Goal: Task Accomplishment & Management: Use online tool/utility

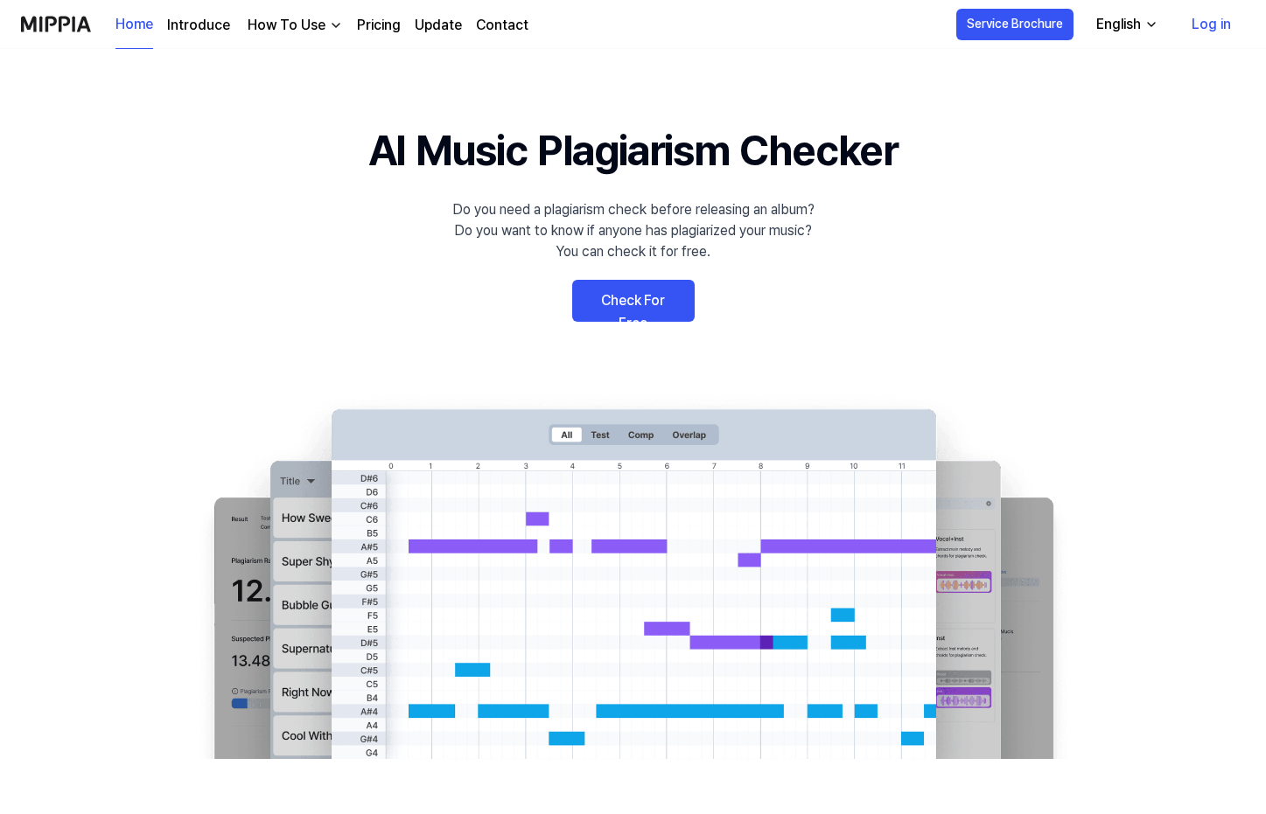
click at [1202, 20] on link "Log in" at bounding box center [1210, 24] width 67 height 49
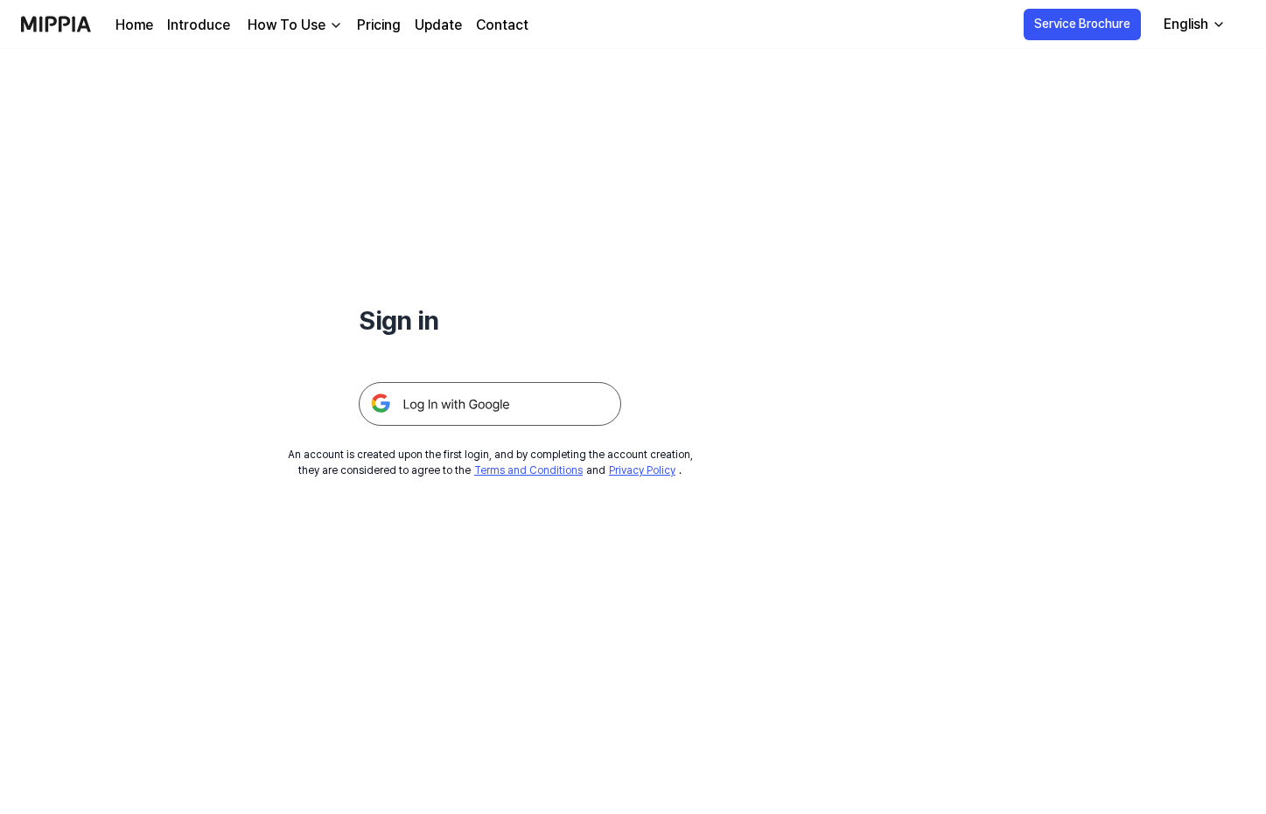
click at [451, 395] on img at bounding box center [490, 404] width 262 height 44
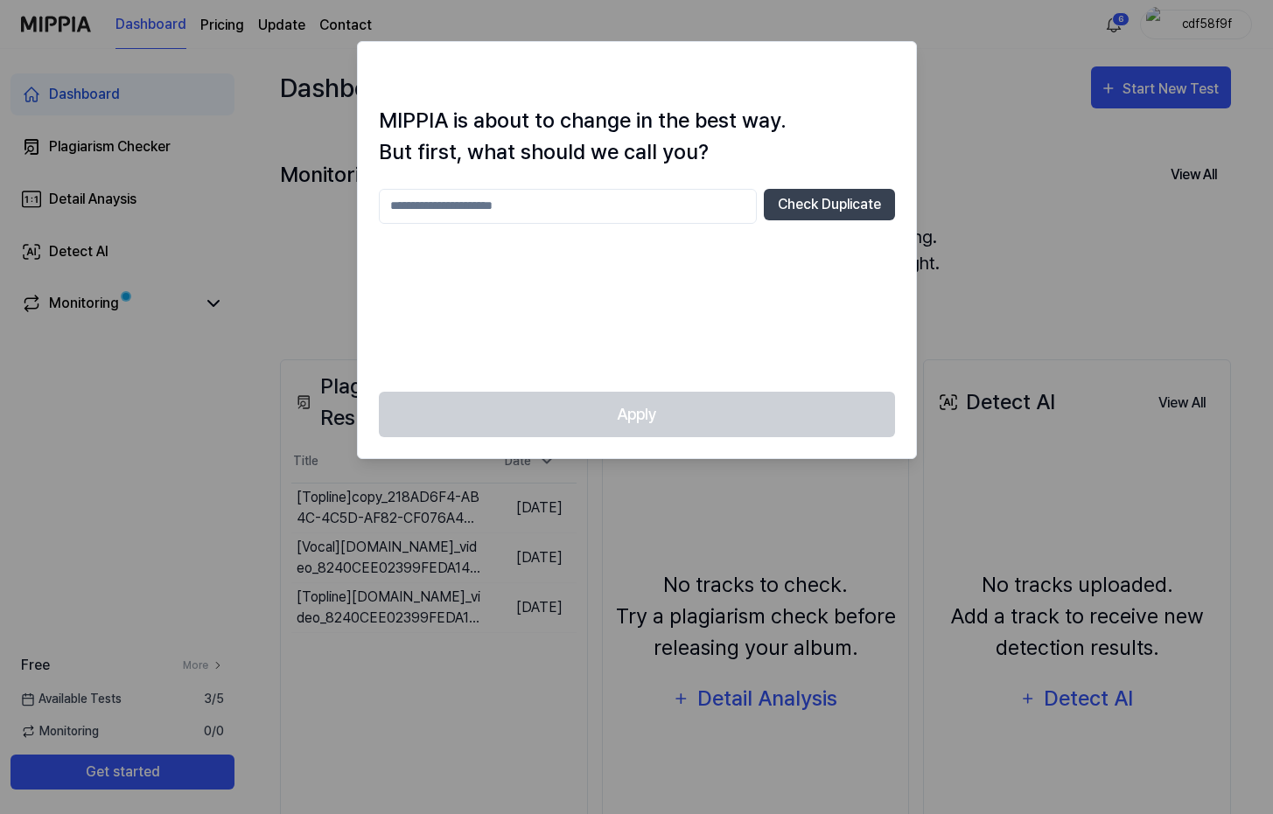
click at [976, 380] on div at bounding box center [636, 407] width 1273 height 814
click at [569, 219] on input "text" at bounding box center [568, 206] width 378 height 35
click at [680, 392] on div "Apply" at bounding box center [637, 425] width 558 height 67
click at [604, 213] on input "****" at bounding box center [568, 206] width 378 height 35
click at [812, 211] on button "Check Duplicate" at bounding box center [829, 204] width 131 height 31
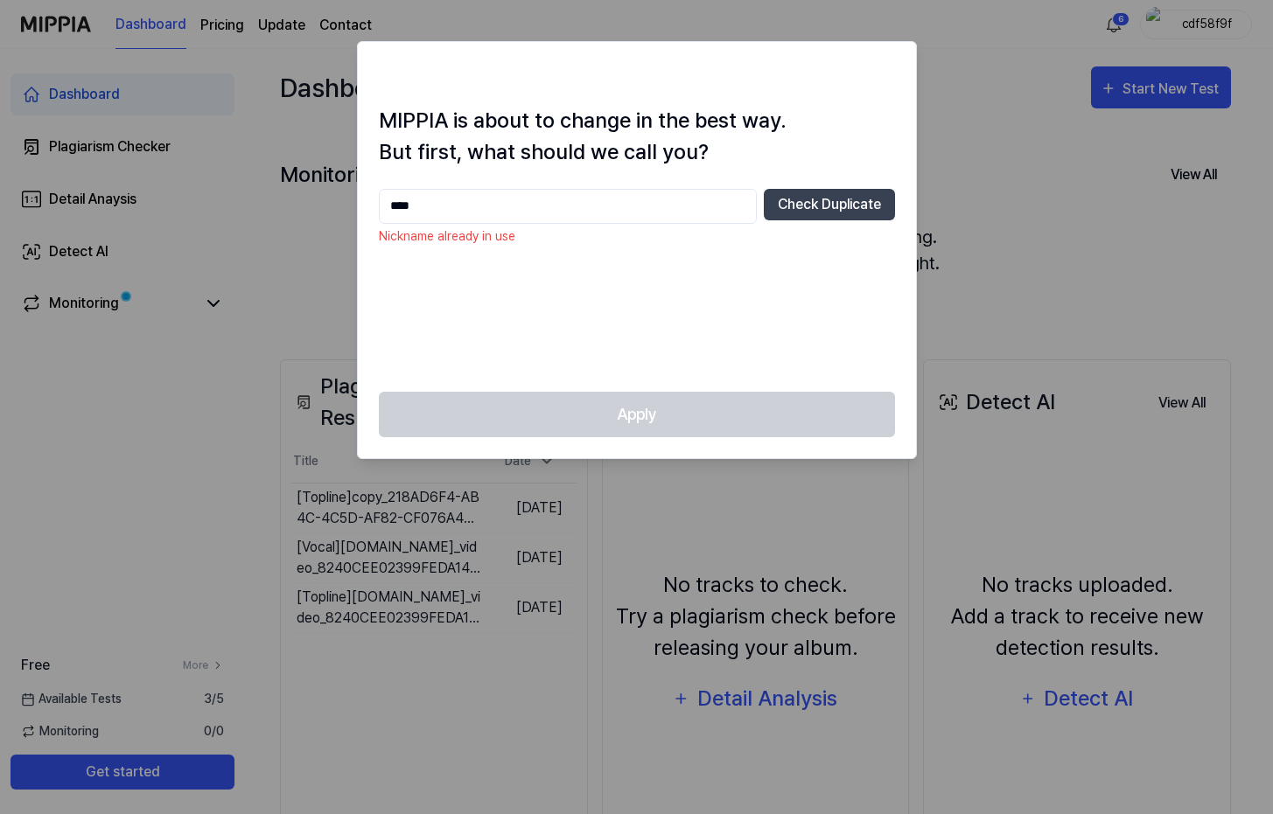
click at [582, 208] on input "****" at bounding box center [568, 206] width 378 height 35
type input "********"
click at [802, 215] on button "Check Duplicate" at bounding box center [829, 204] width 131 height 31
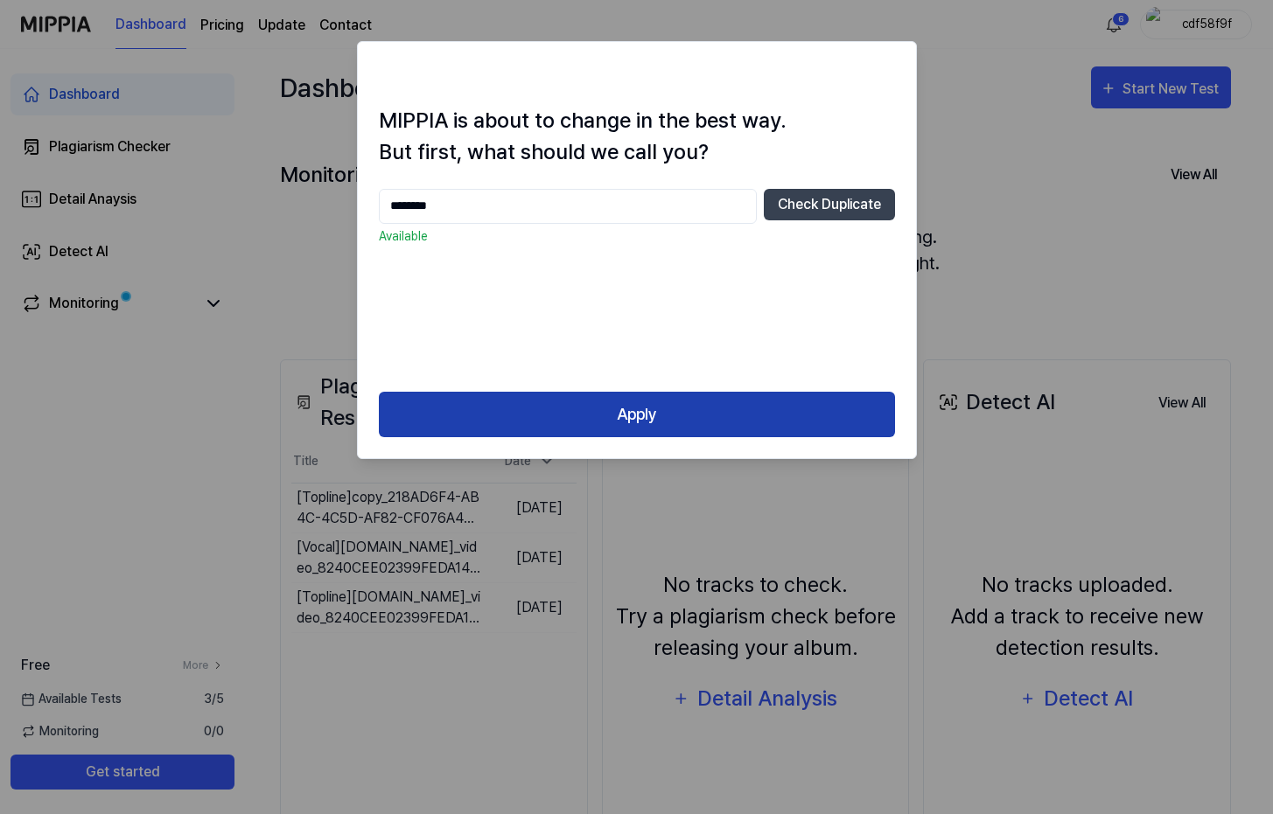
click at [697, 406] on button "Apply" at bounding box center [637, 415] width 516 height 46
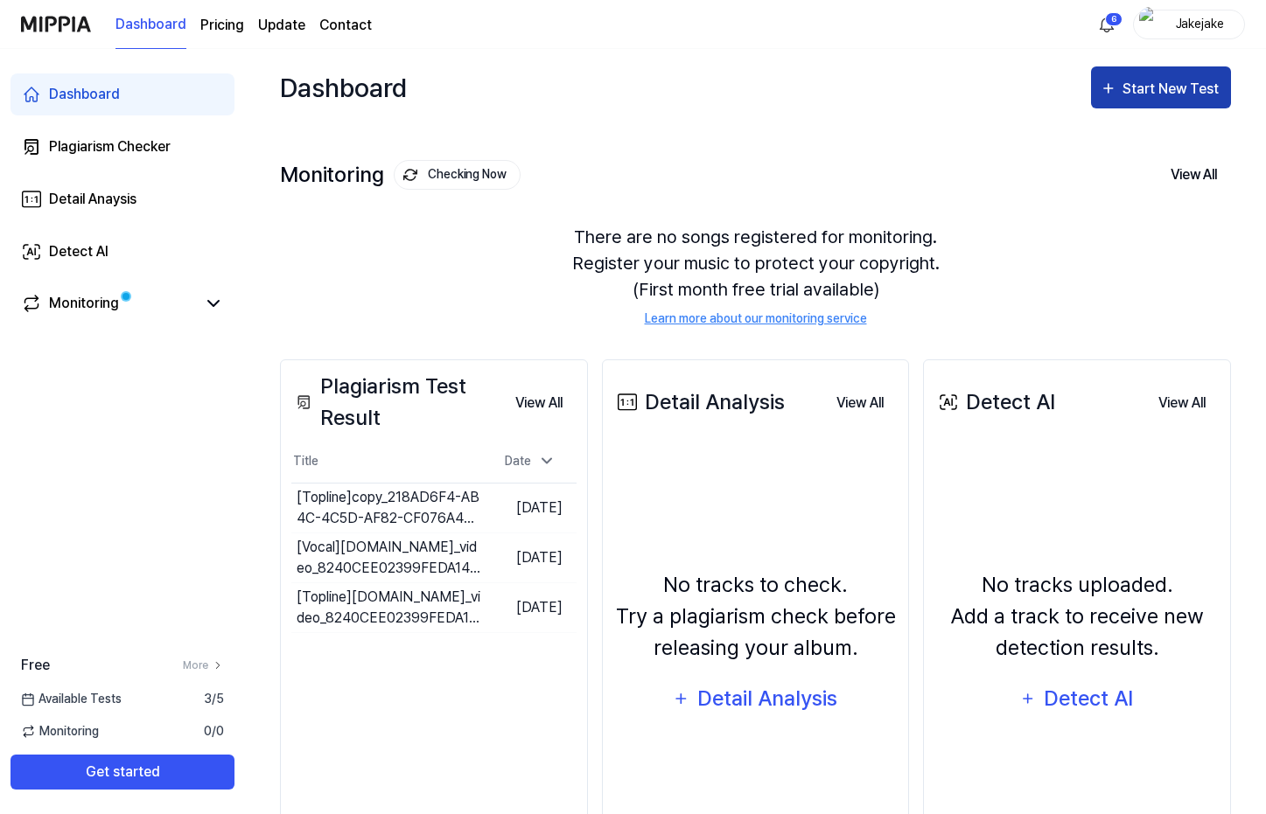
click at [1169, 87] on div "Start New Test" at bounding box center [1172, 89] width 100 height 23
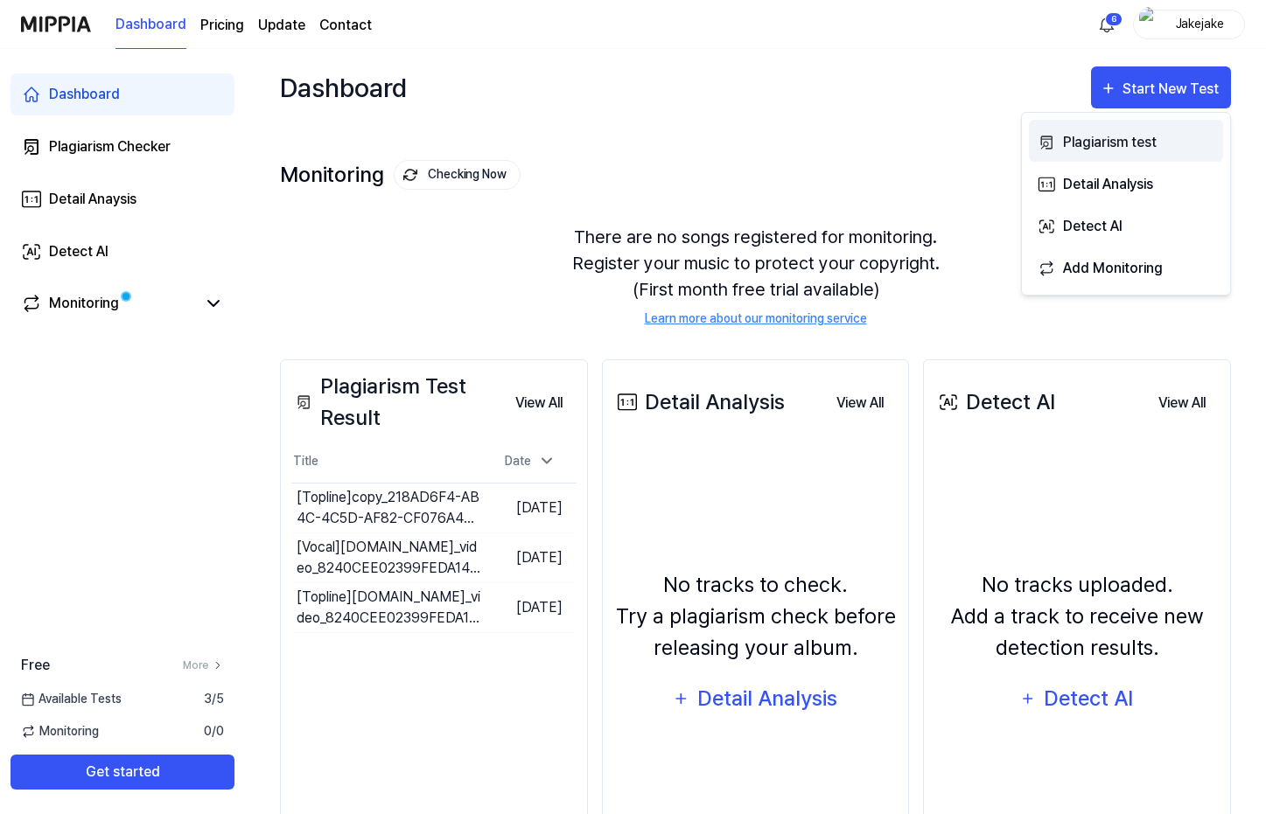
click at [1135, 143] on div "Plagiarism test" at bounding box center [1139, 142] width 152 height 23
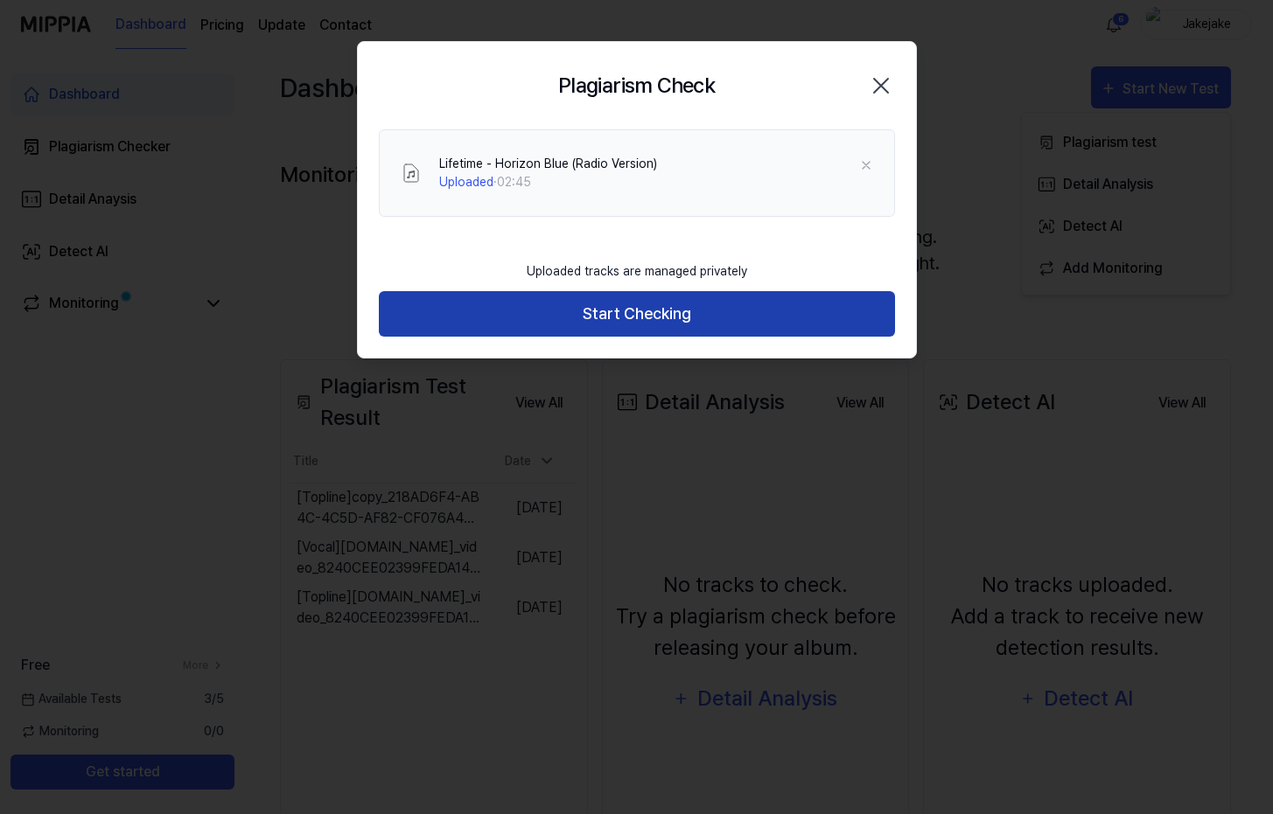
click at [698, 330] on button "Start Checking" at bounding box center [637, 314] width 516 height 46
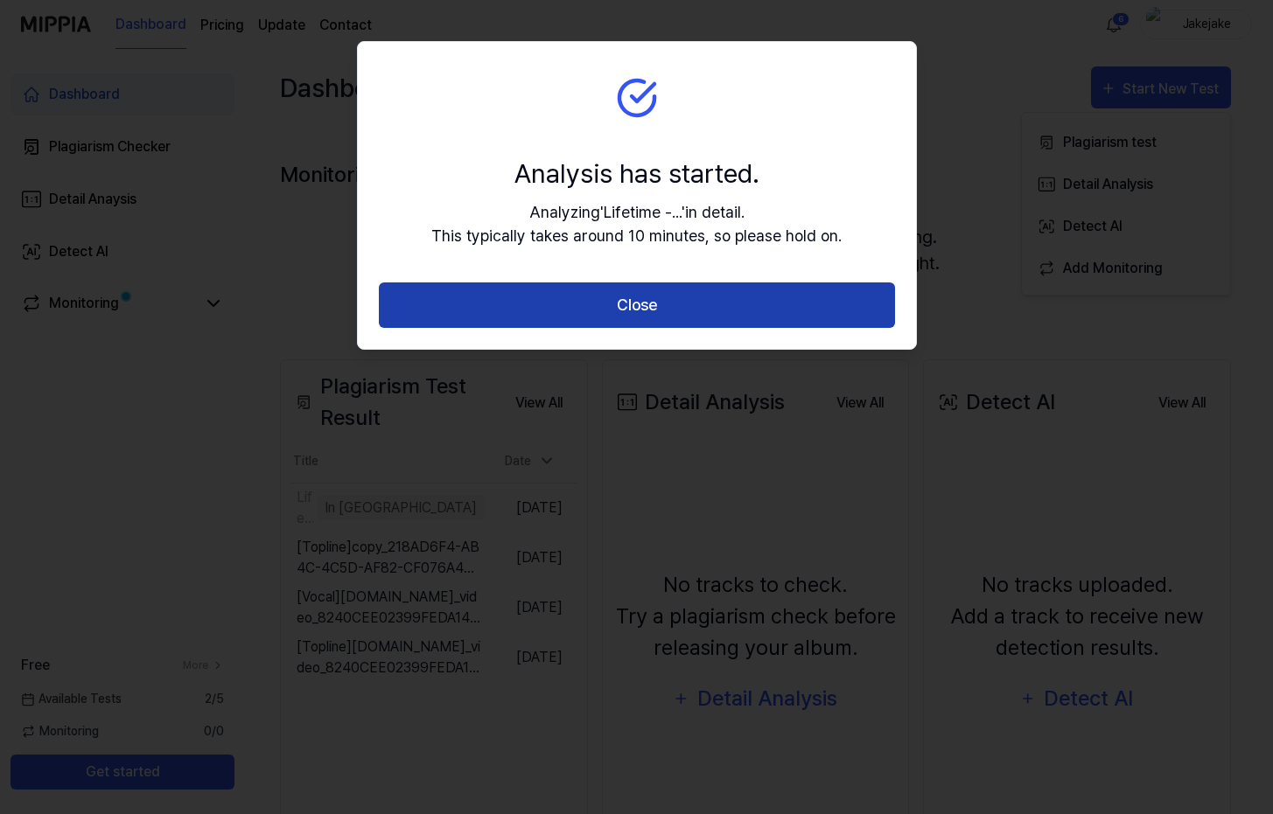
click at [751, 326] on button "Close" at bounding box center [637, 306] width 516 height 46
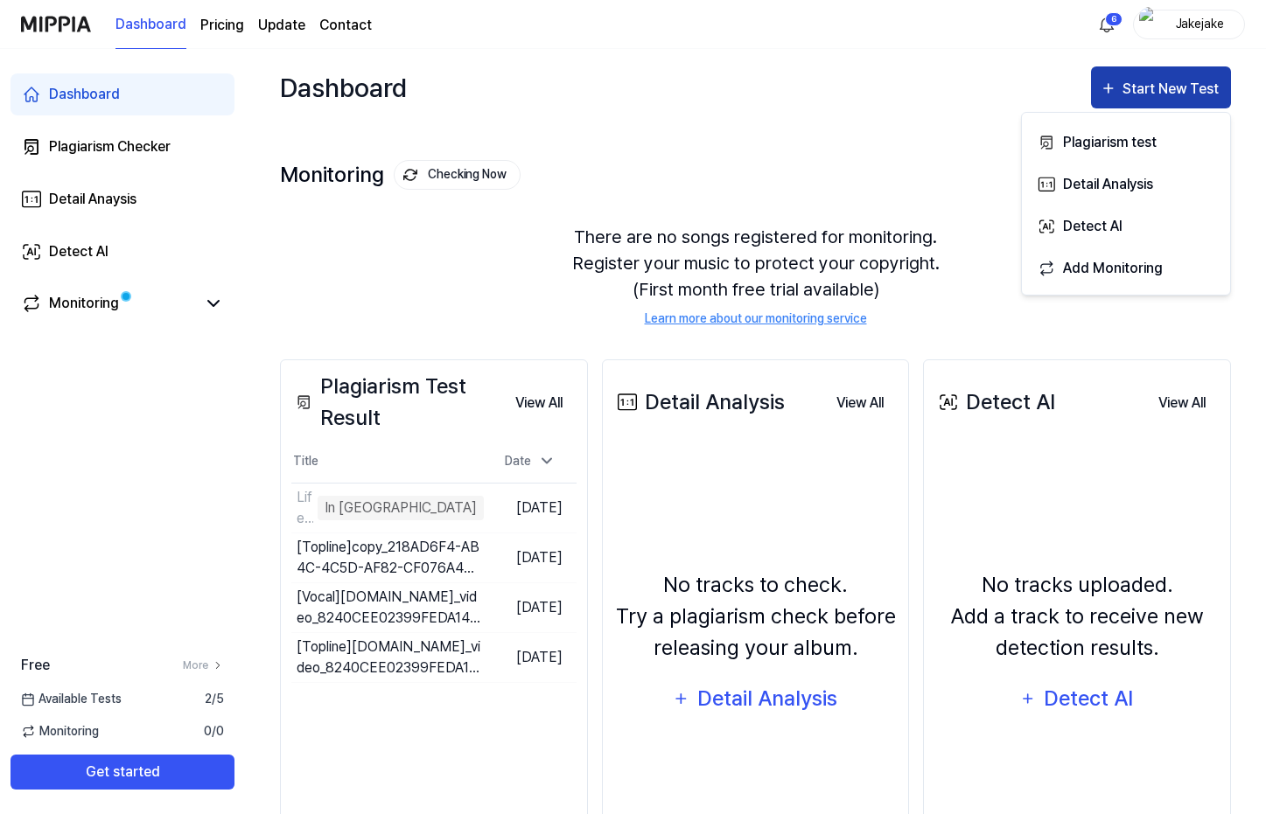
click at [1166, 86] on div "Start New Test" at bounding box center [1172, 89] width 100 height 23
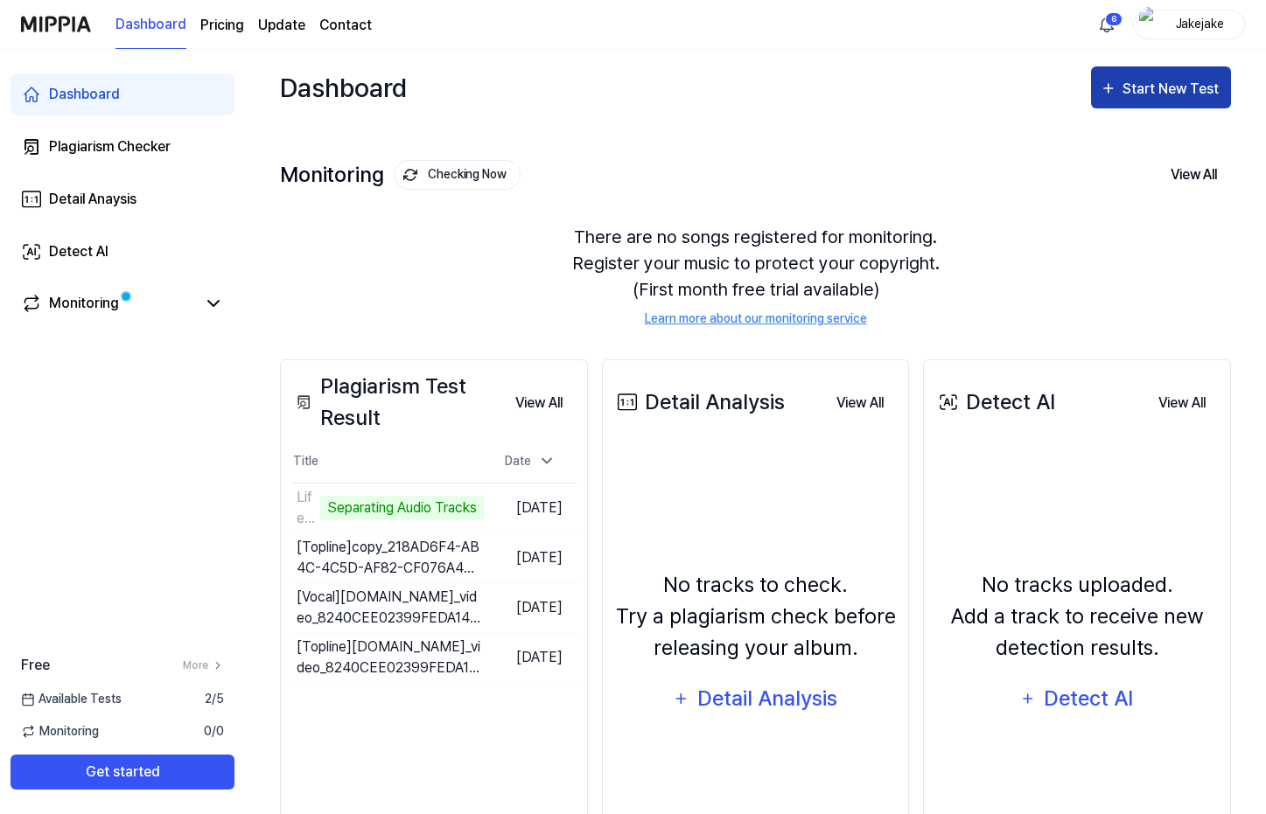
click at [1166, 86] on div "Start New Test" at bounding box center [1172, 89] width 100 height 23
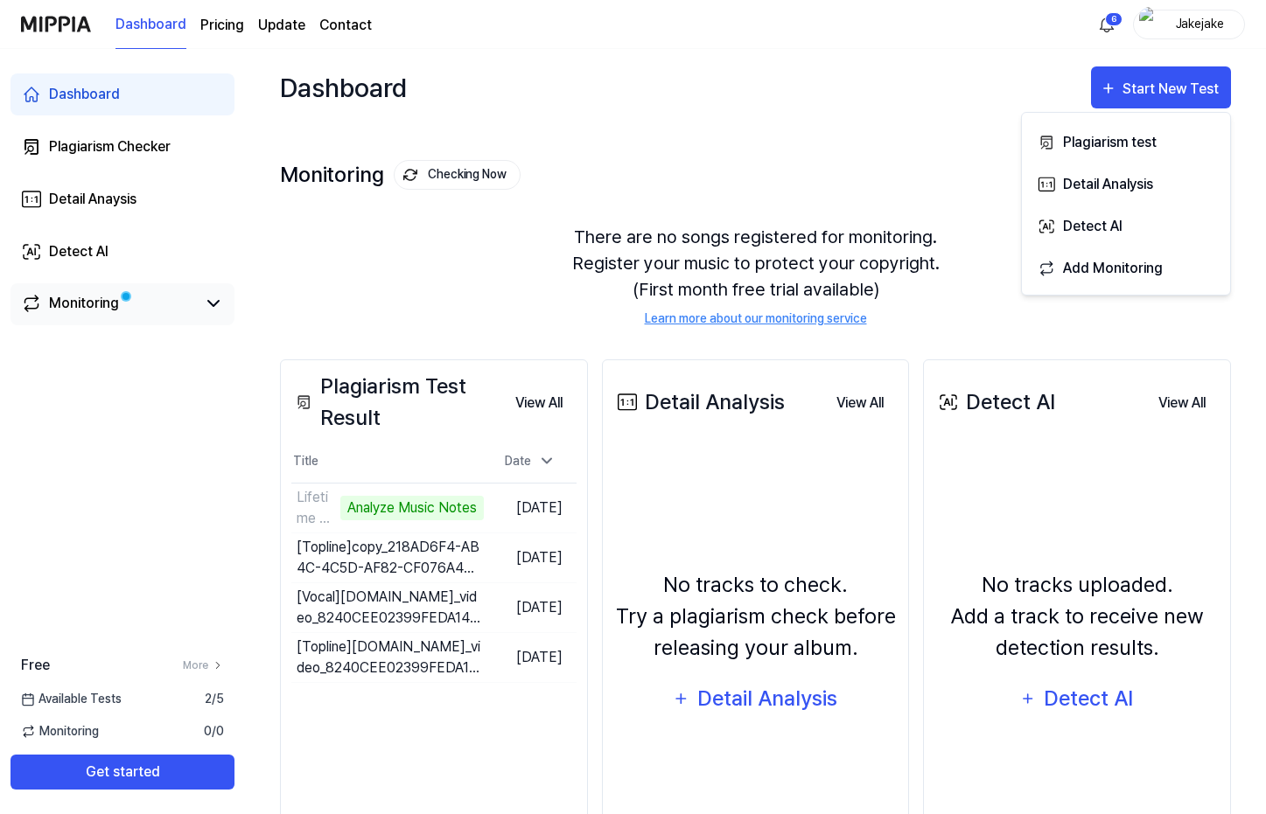
click at [140, 303] on link "Monitoring" at bounding box center [108, 303] width 175 height 21
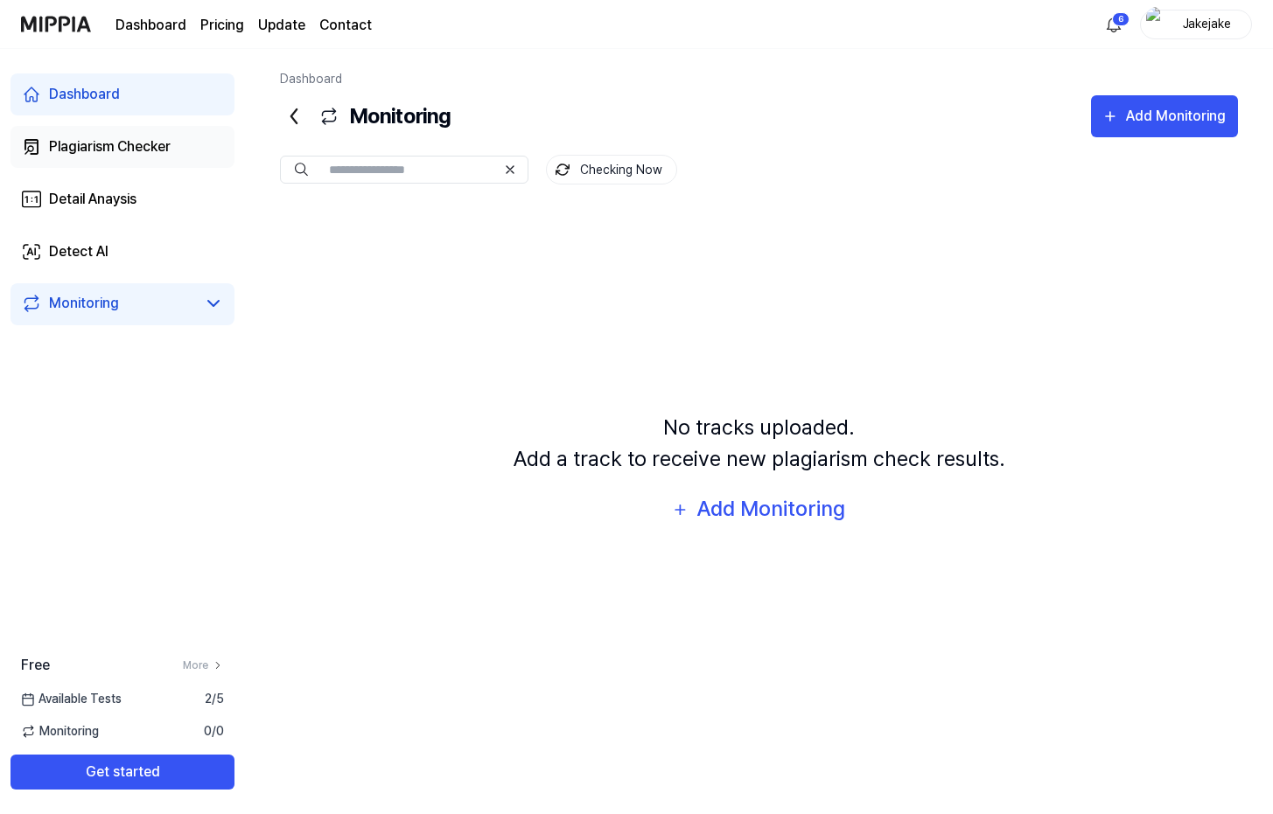
click at [128, 157] on link "Plagiarism Checker" at bounding box center [122, 147] width 224 height 42
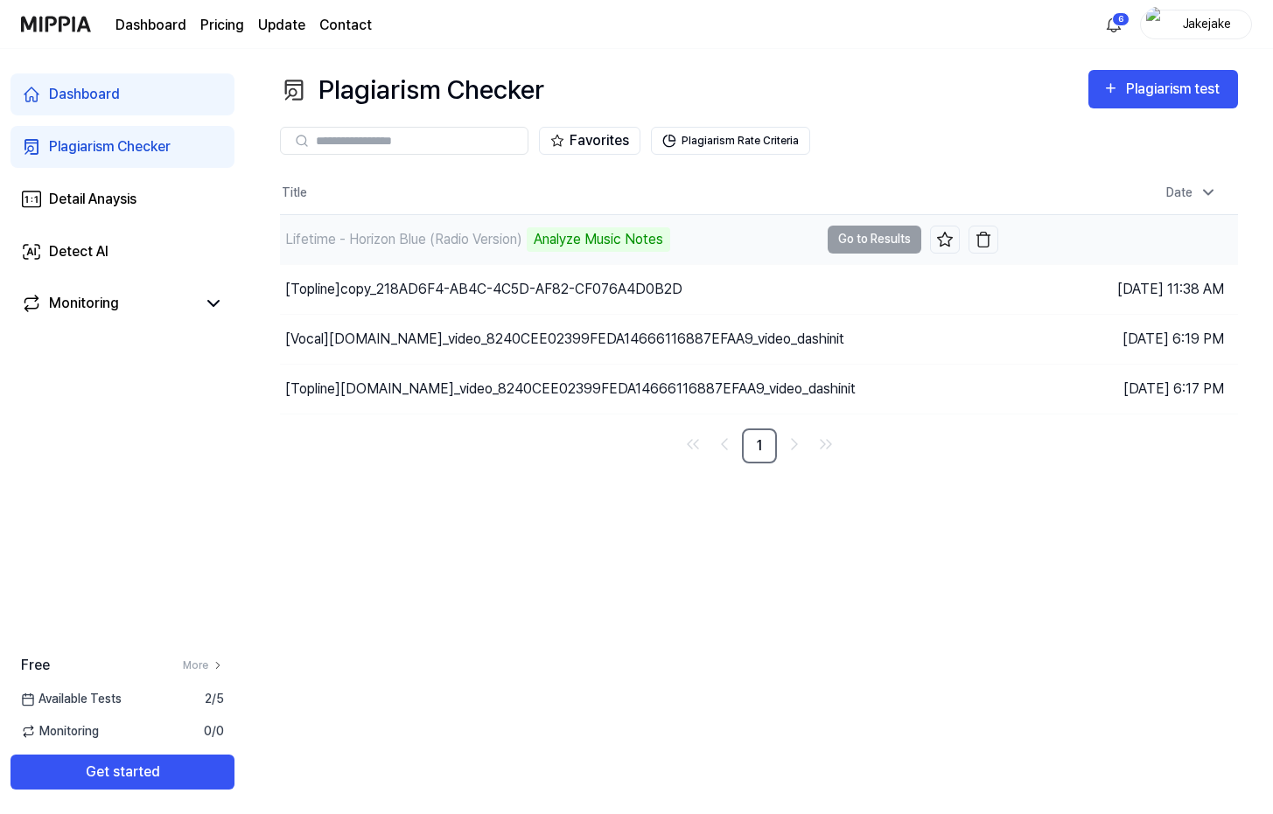
click at [627, 237] on div "Analyze Music Notes" at bounding box center [598, 239] width 143 height 24
click at [877, 235] on td "Lifetime - Horizon Blue (Radio Version) Analyze Music Notes Go to Results" at bounding box center [639, 239] width 718 height 49
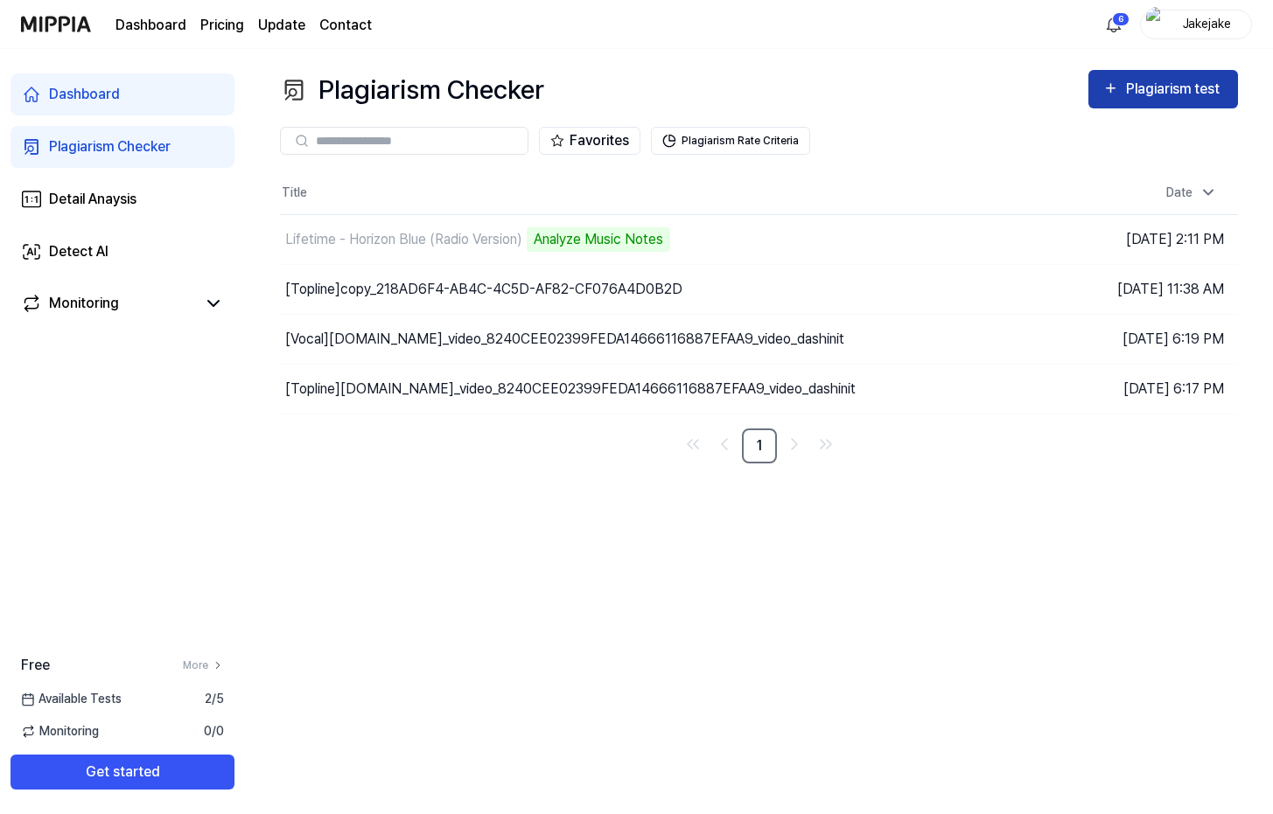
click at [1153, 97] on div "Plagiarism test" at bounding box center [1175, 89] width 98 height 23
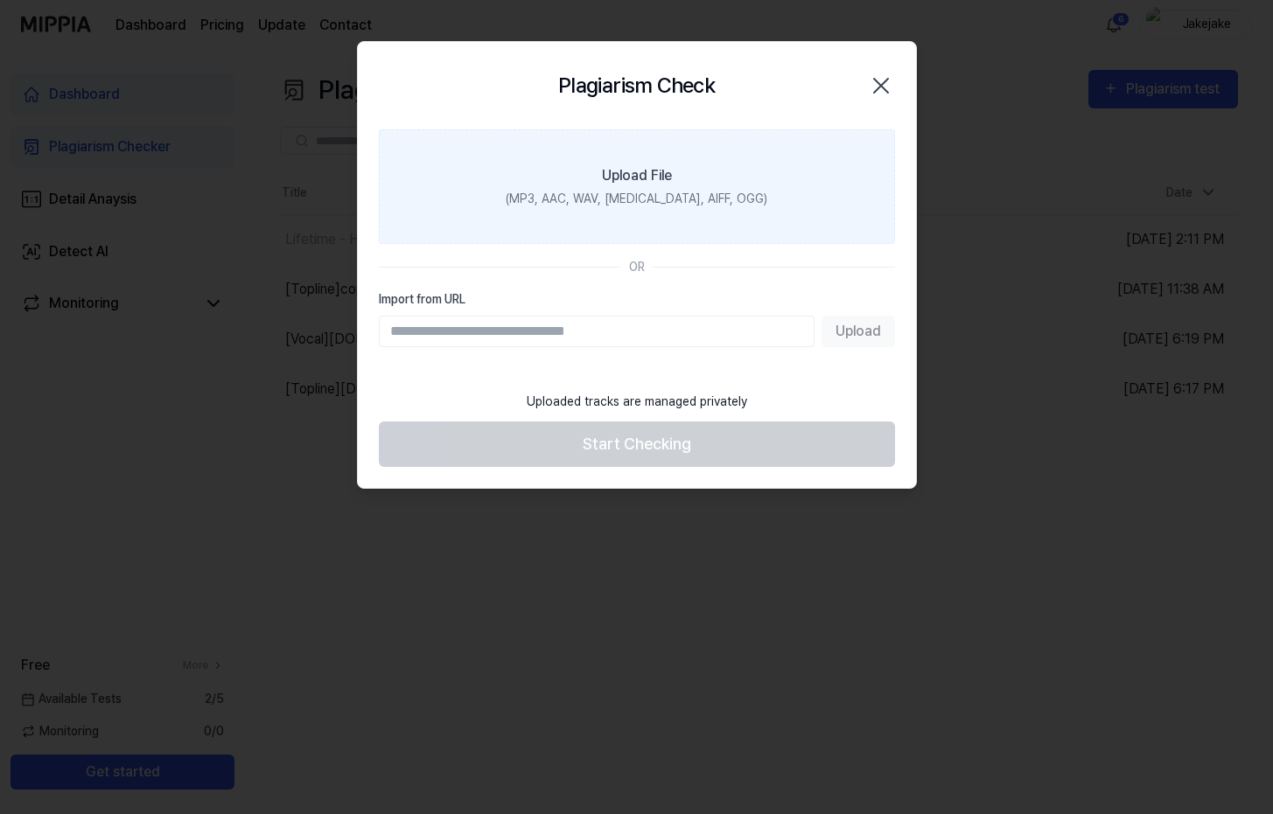
click at [590, 180] on label "Upload File (MP3, AAC, WAV, FLAC, AIFF, OGG)" at bounding box center [637, 186] width 516 height 115
click at [0, 0] on input "Upload File (MP3, AAC, WAV, FLAC, AIFF, OGG)" at bounding box center [0, 0] width 0 height 0
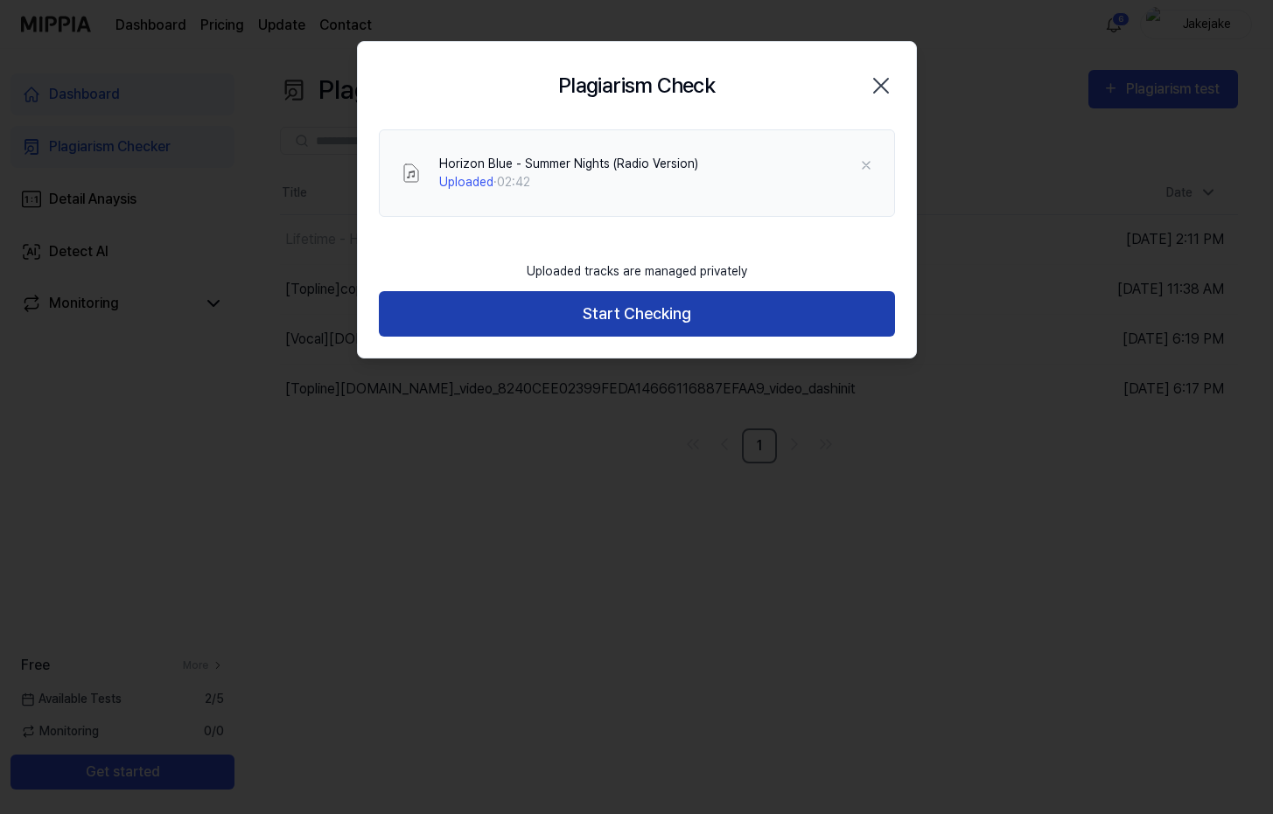
click at [629, 302] on button "Start Checking" at bounding box center [637, 314] width 516 height 46
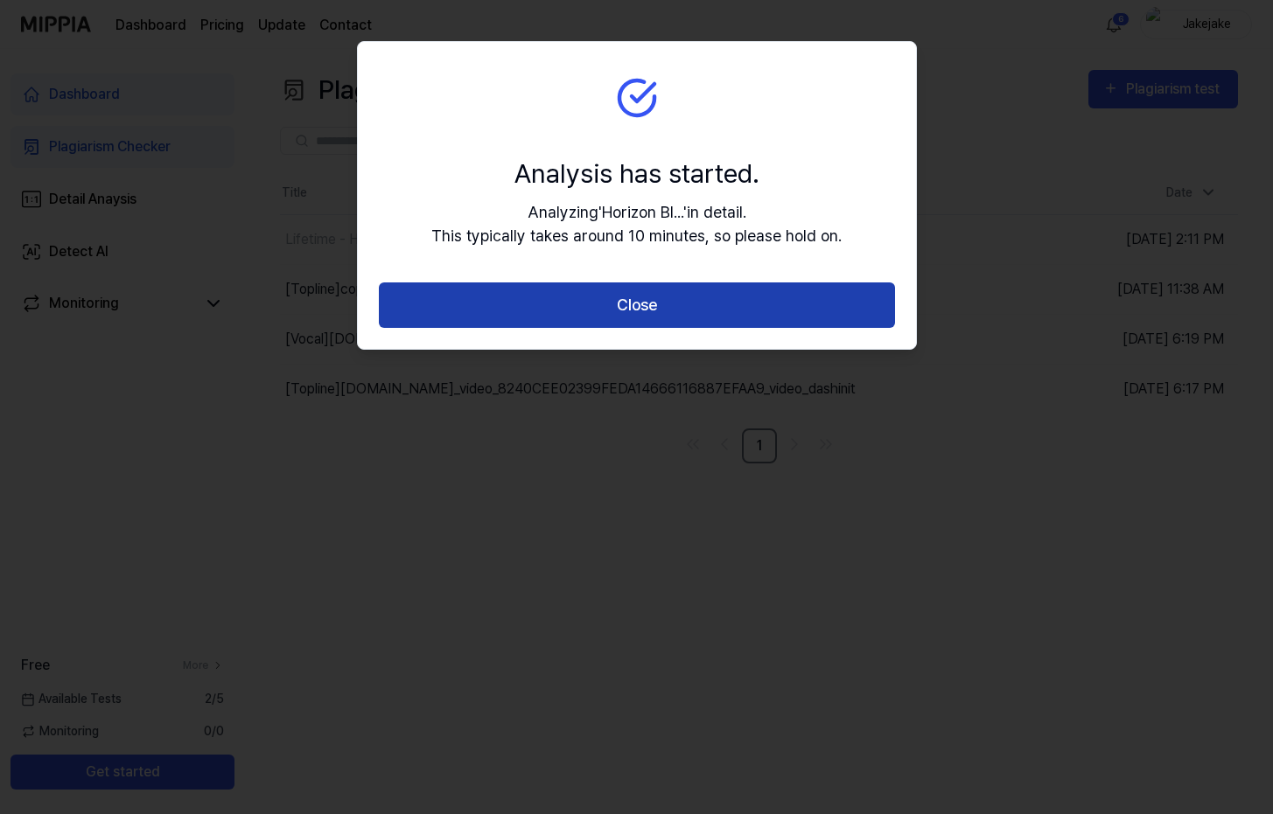
click at [671, 290] on button "Close" at bounding box center [637, 306] width 516 height 46
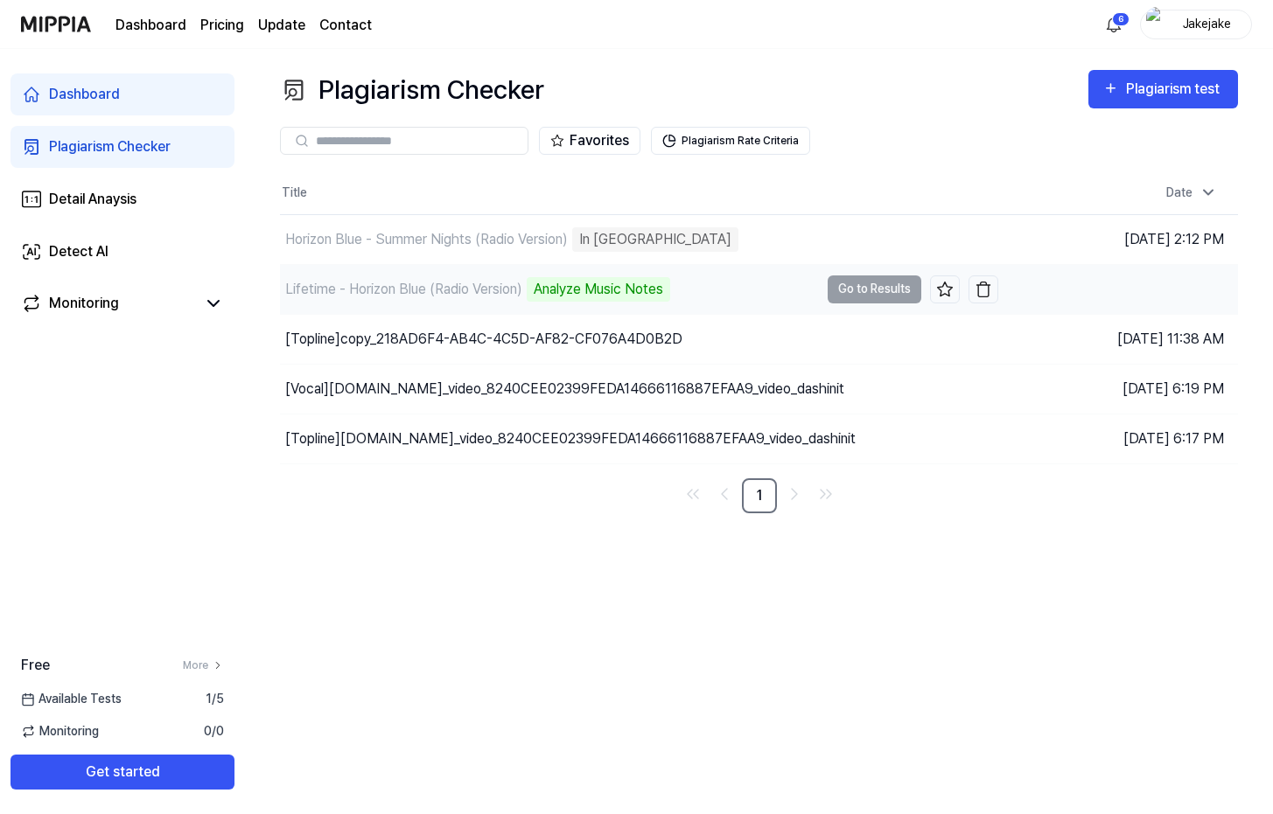
click at [592, 282] on div "Analyze Music Notes" at bounding box center [598, 289] width 143 height 24
click at [50, 242] on div "Detect AI" at bounding box center [78, 251] width 59 height 21
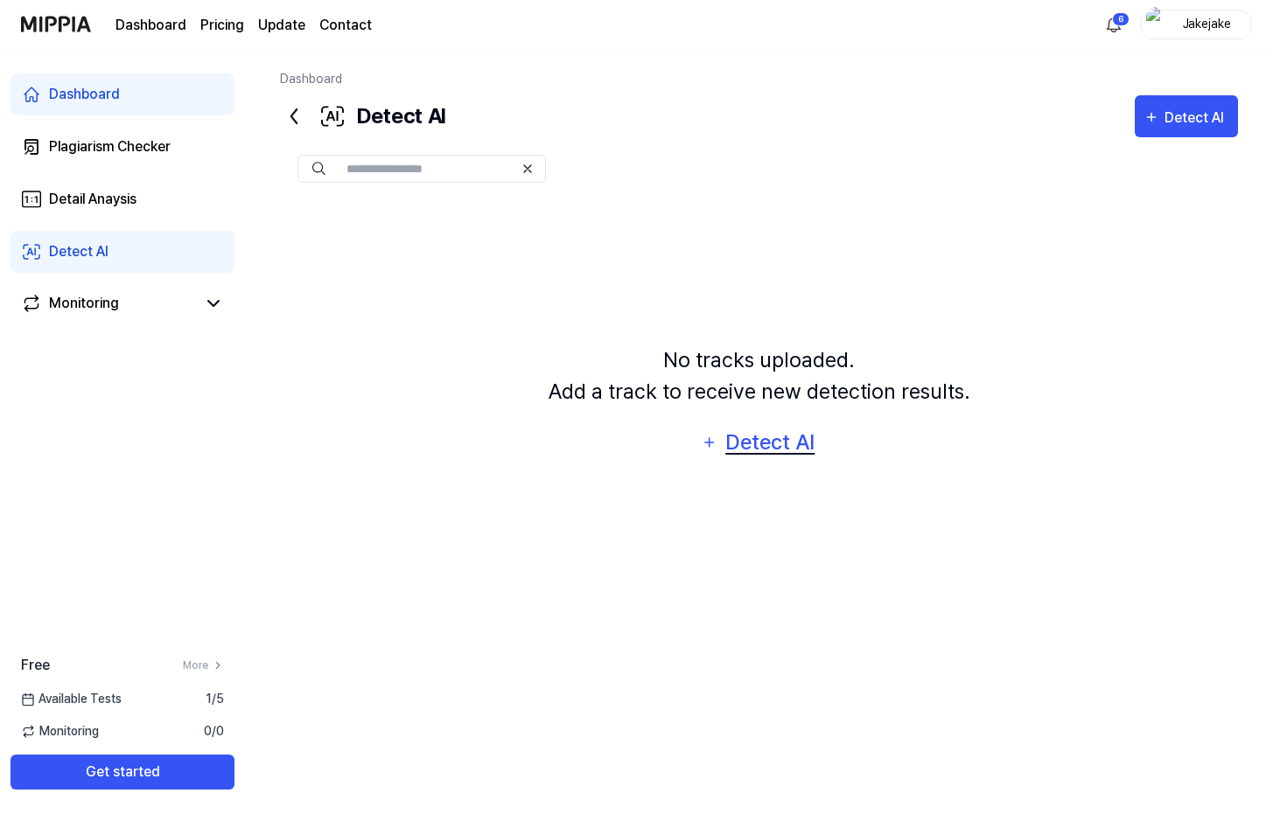
click at [792, 445] on div "Detect AI" at bounding box center [770, 442] width 94 height 33
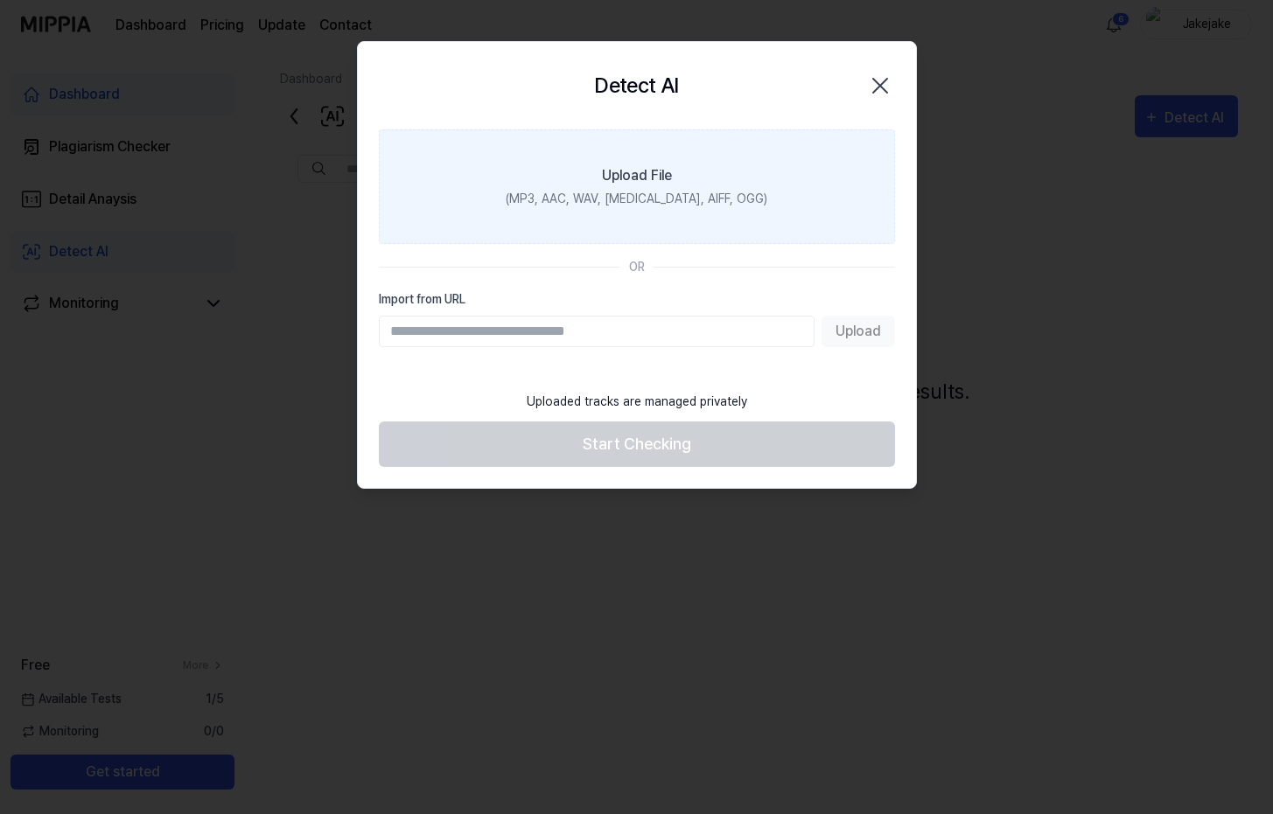
click at [624, 207] on label "Upload File (MP3, AAC, WAV, FLAC, AIFF, OGG)" at bounding box center [637, 186] width 516 height 115
click at [0, 0] on input "Upload File (MP3, AAC, WAV, FLAC, AIFF, OGG)" at bounding box center [0, 0] width 0 height 0
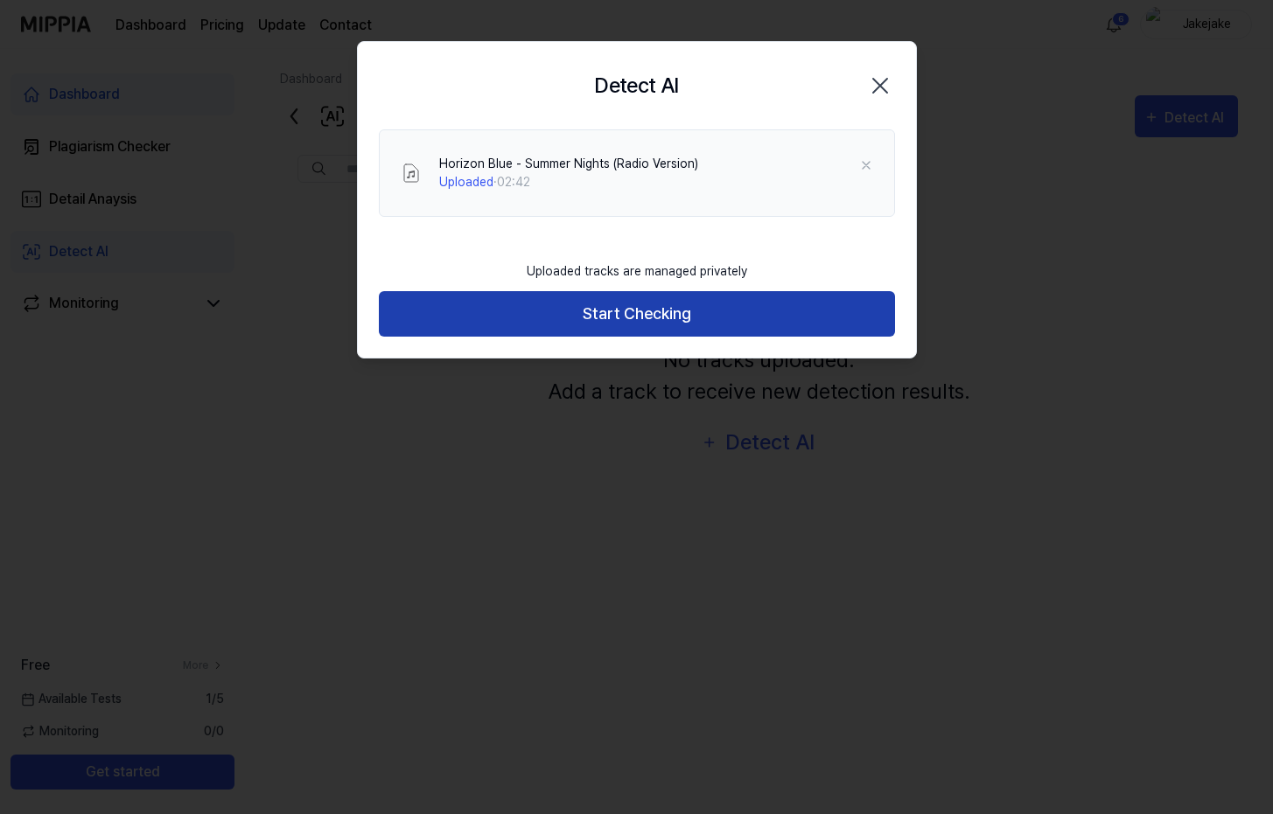
click at [720, 320] on button "Start Checking" at bounding box center [637, 314] width 516 height 46
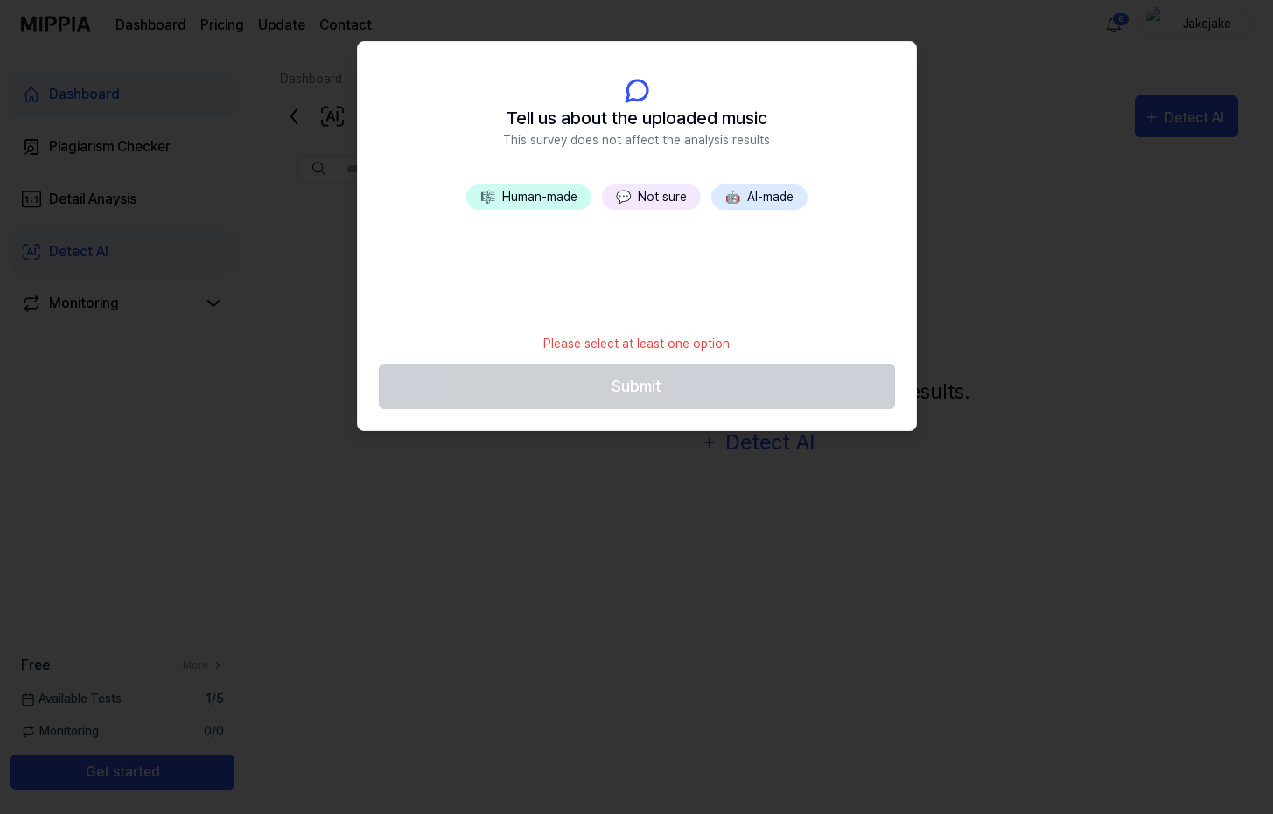
click at [769, 268] on div "🎼 Human-made 💬 Not sure 🤖 AI-made" at bounding box center [637, 255] width 558 height 140
click at [558, 202] on button "🎼 Human-made" at bounding box center [528, 197] width 125 height 25
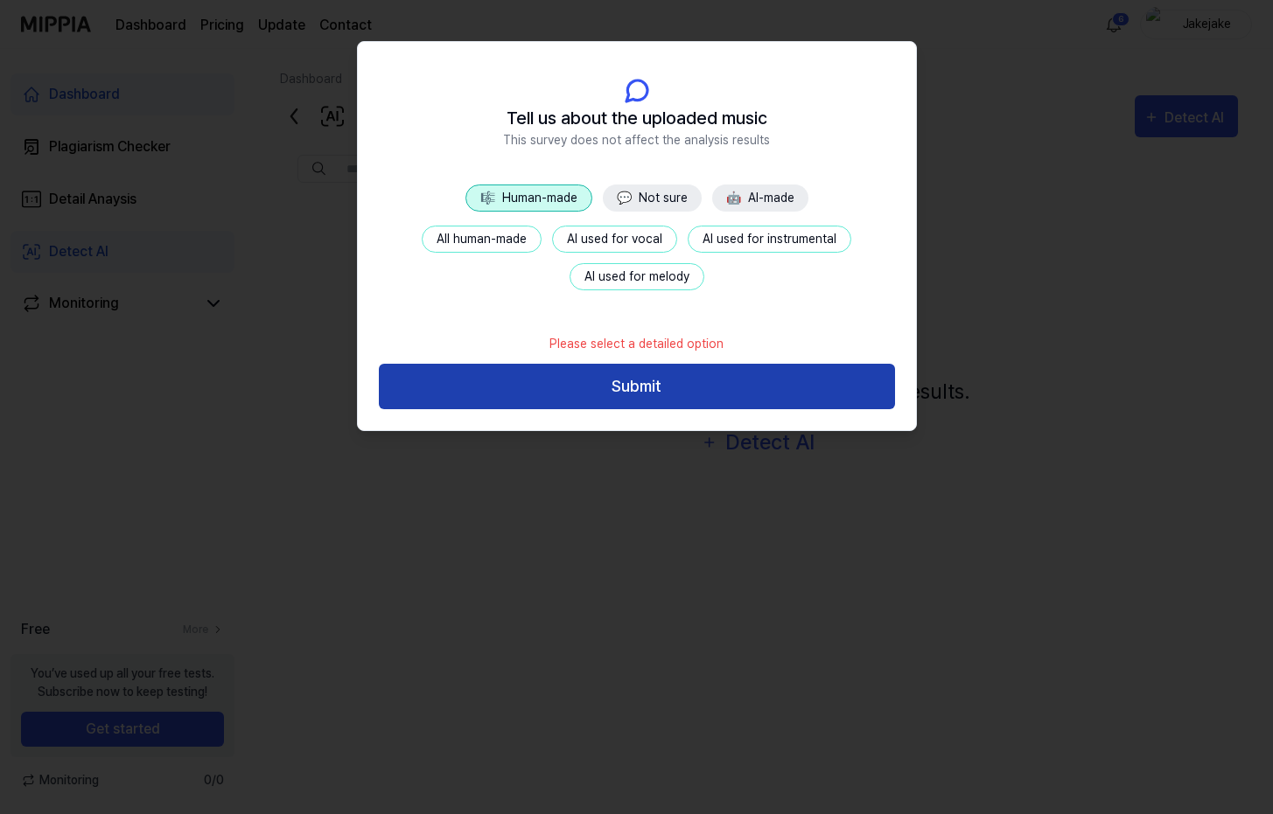
click at [643, 387] on button "Submit" at bounding box center [637, 387] width 516 height 46
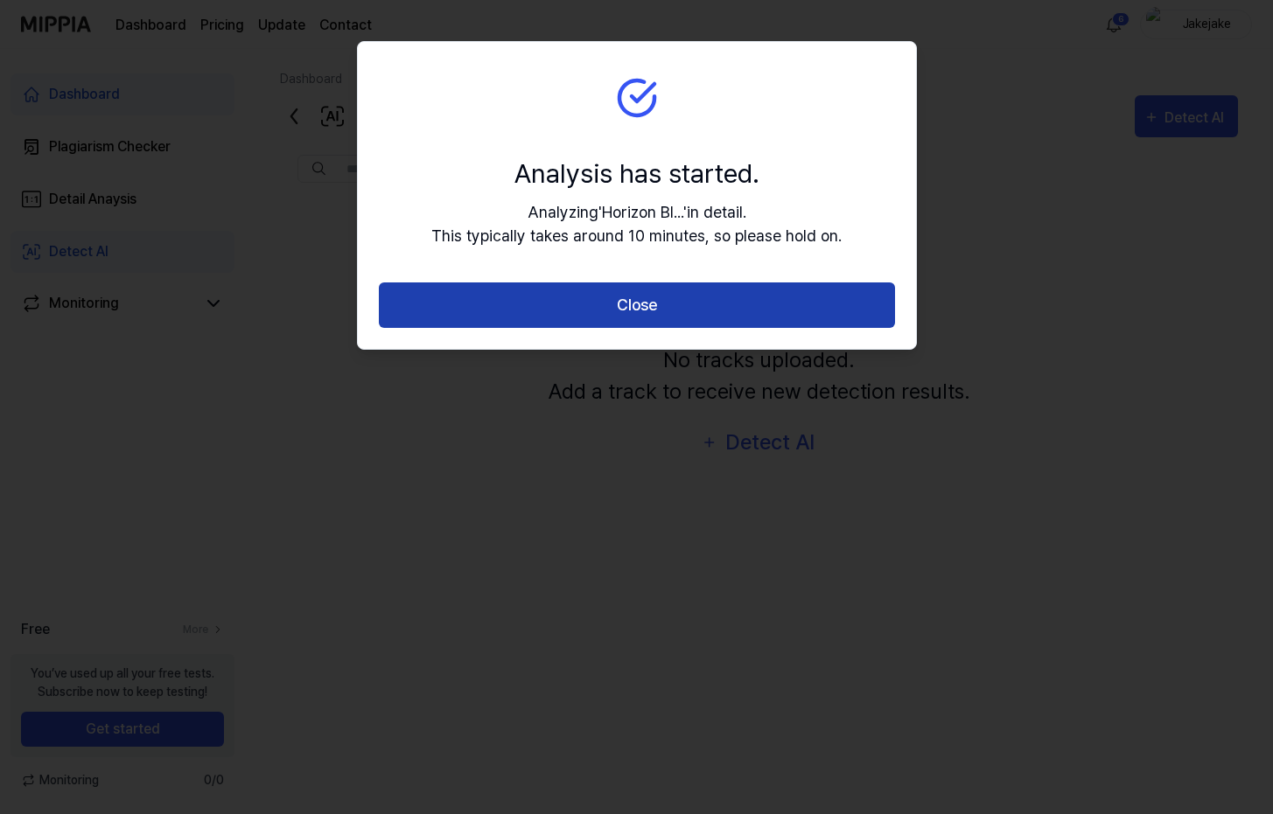
click at [658, 319] on button "Close" at bounding box center [637, 306] width 516 height 46
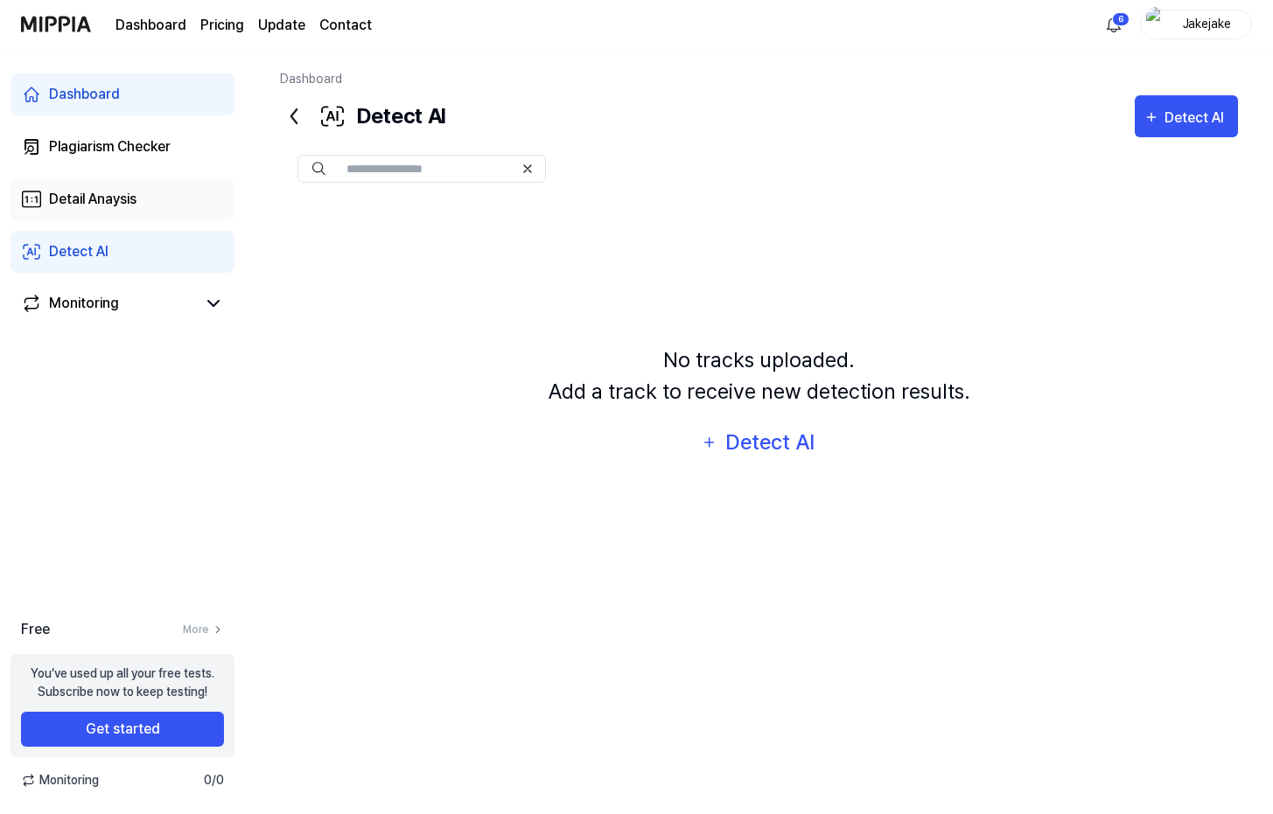
click at [117, 195] on div "Detail Anaysis" at bounding box center [92, 199] width 87 height 21
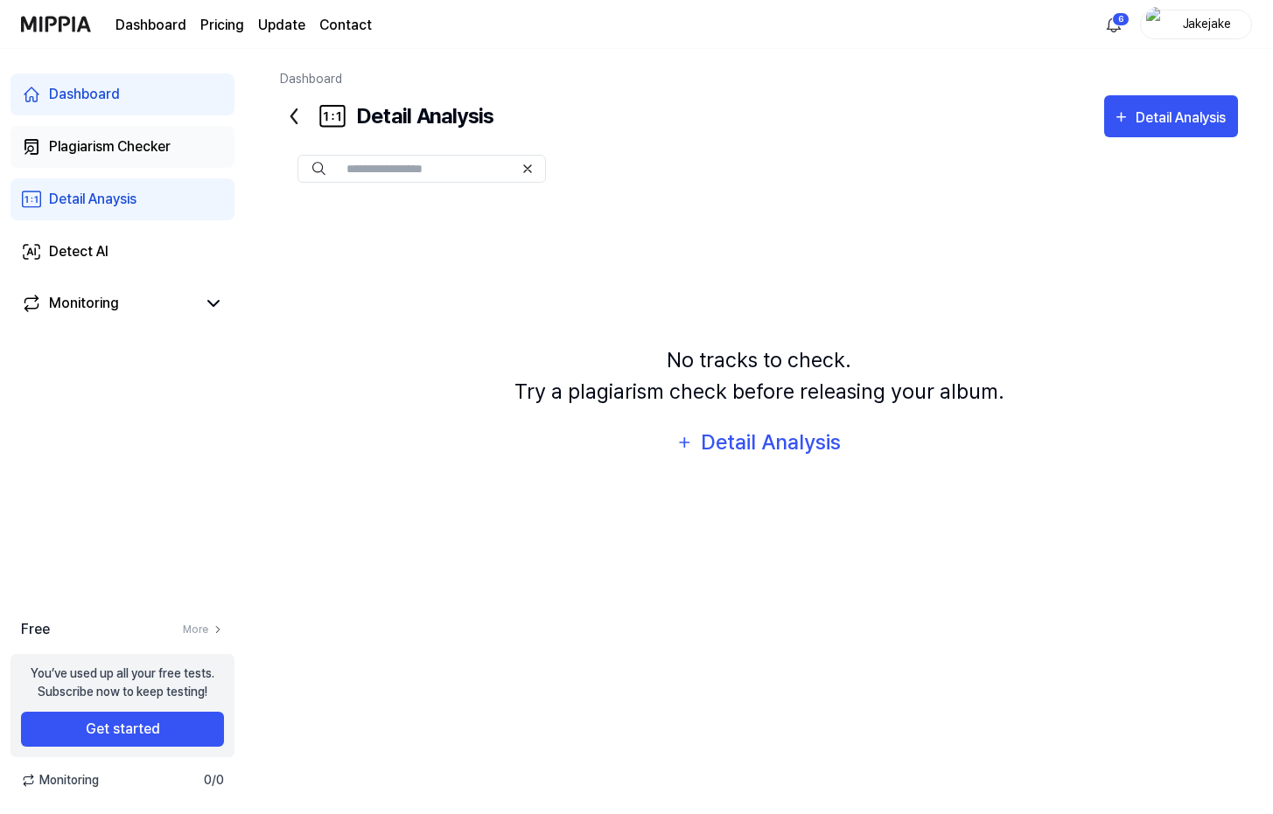
click at [139, 154] on div "Plagiarism Checker" at bounding box center [110, 146] width 122 height 21
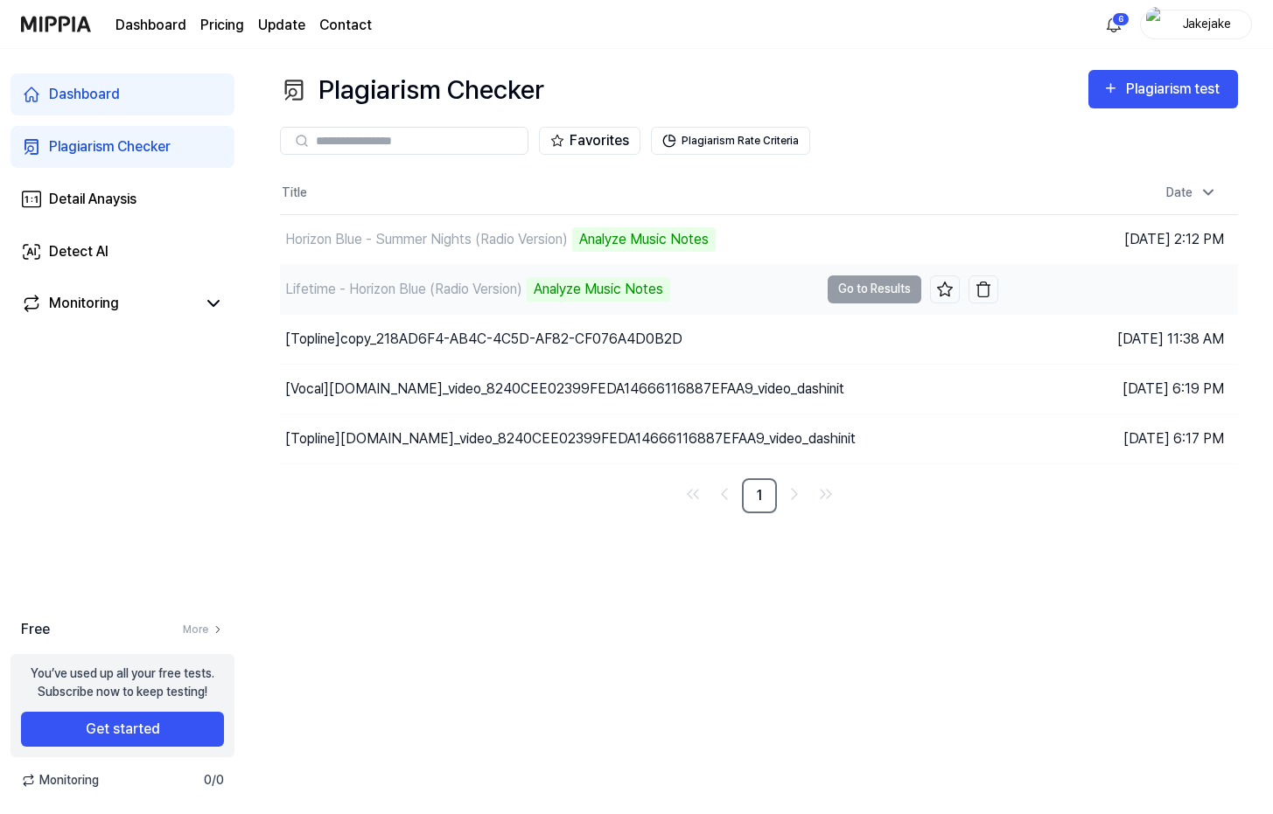
click at [877, 287] on td "Lifetime - Horizon Blue (Radio Version) Analyze Music Notes Go to Results" at bounding box center [639, 289] width 718 height 49
click at [896, 290] on td "Lifetime - Horizon Blue (Radio Version) Analyze Music Notes Go to Results" at bounding box center [639, 289] width 718 height 49
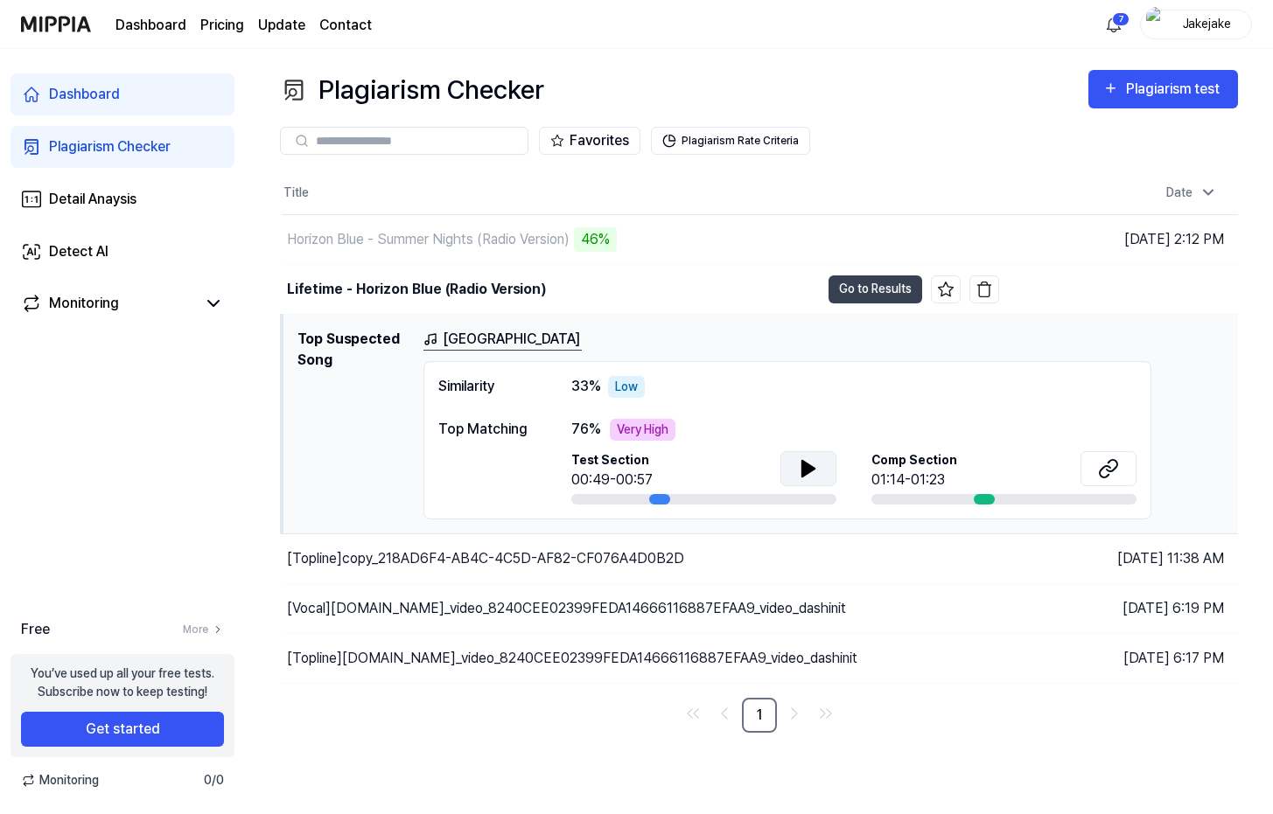
click at [799, 467] on icon at bounding box center [808, 468] width 21 height 21
click at [808, 464] on icon at bounding box center [808, 468] width 21 height 21
click at [980, 499] on div at bounding box center [984, 499] width 21 height 10
click at [1107, 471] on icon at bounding box center [1111, 465] width 10 height 11
click at [848, 289] on button "Go to Results" at bounding box center [875, 290] width 94 height 28
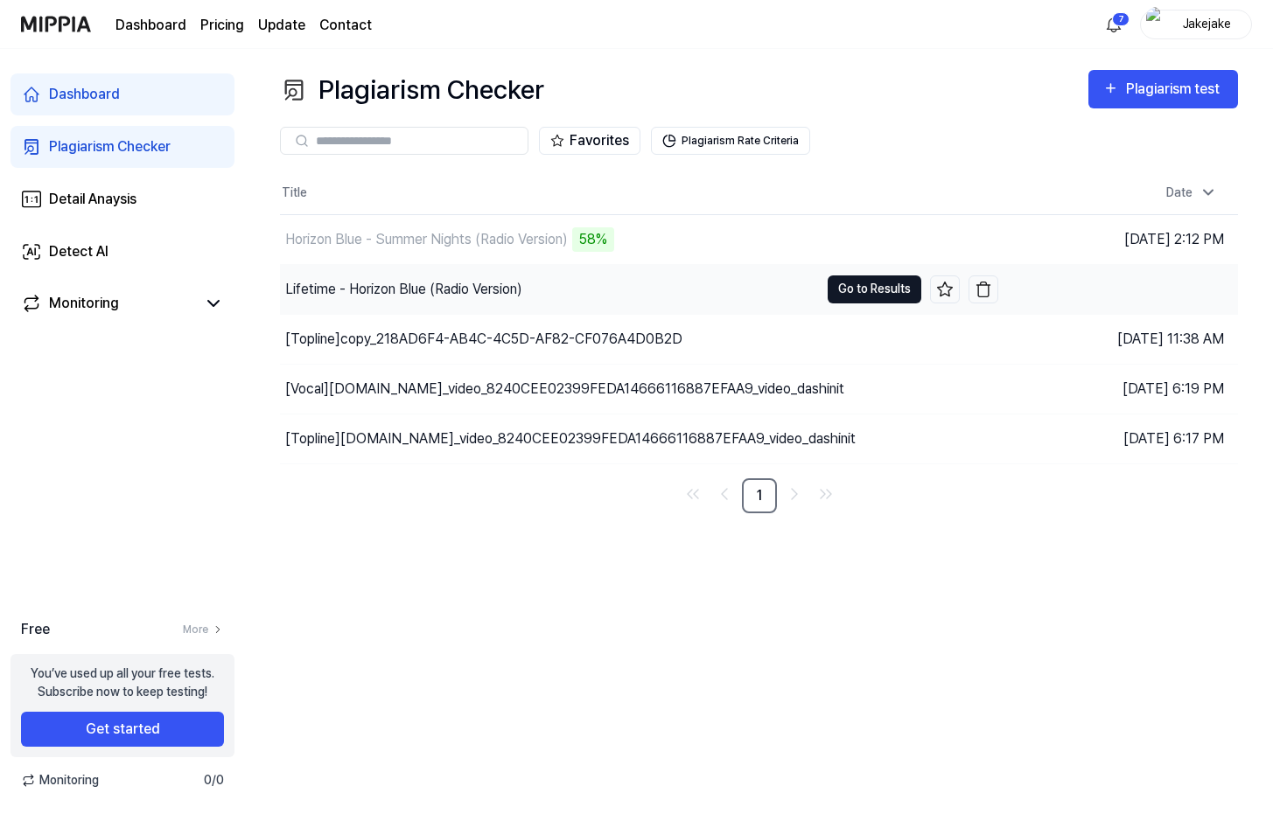
click at [848, 289] on button "Go to Results" at bounding box center [874, 290] width 94 height 28
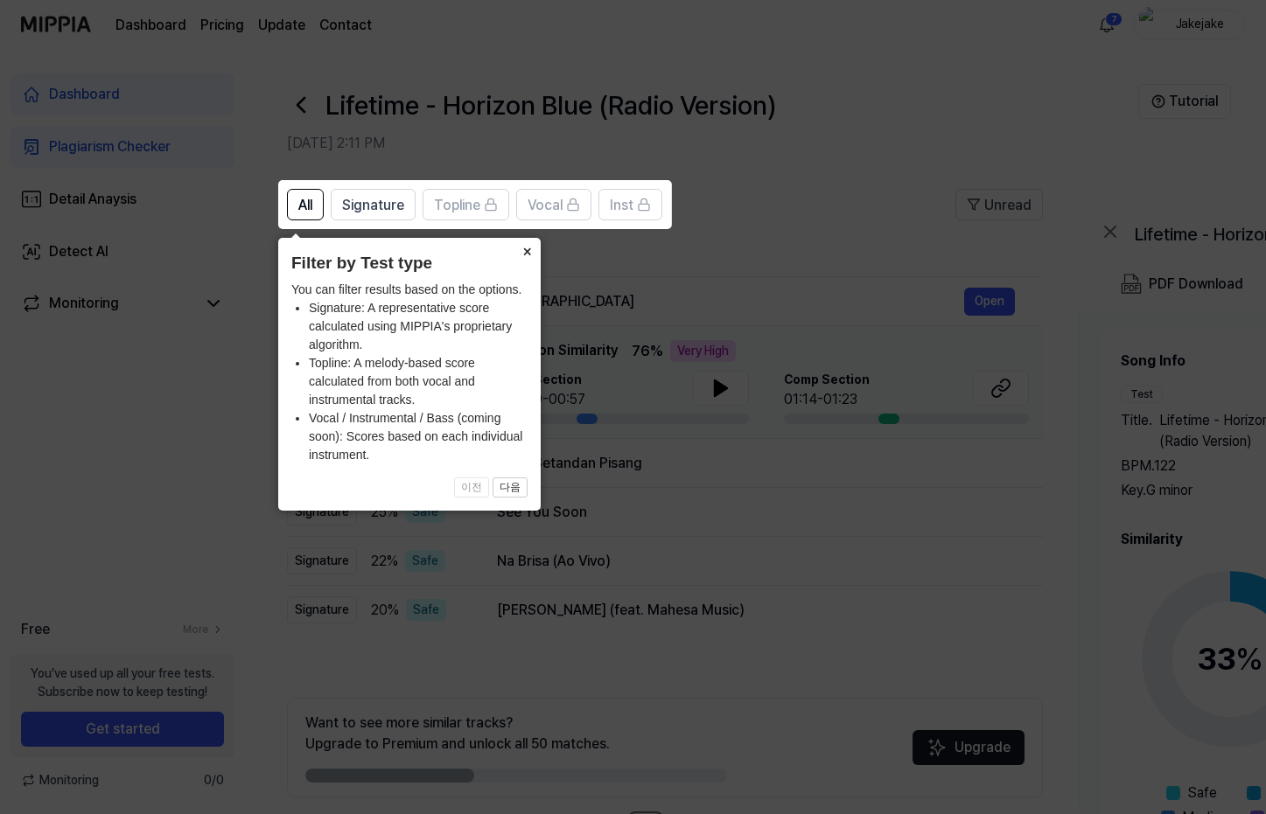
click at [527, 249] on button "×" at bounding box center [527, 250] width 28 height 24
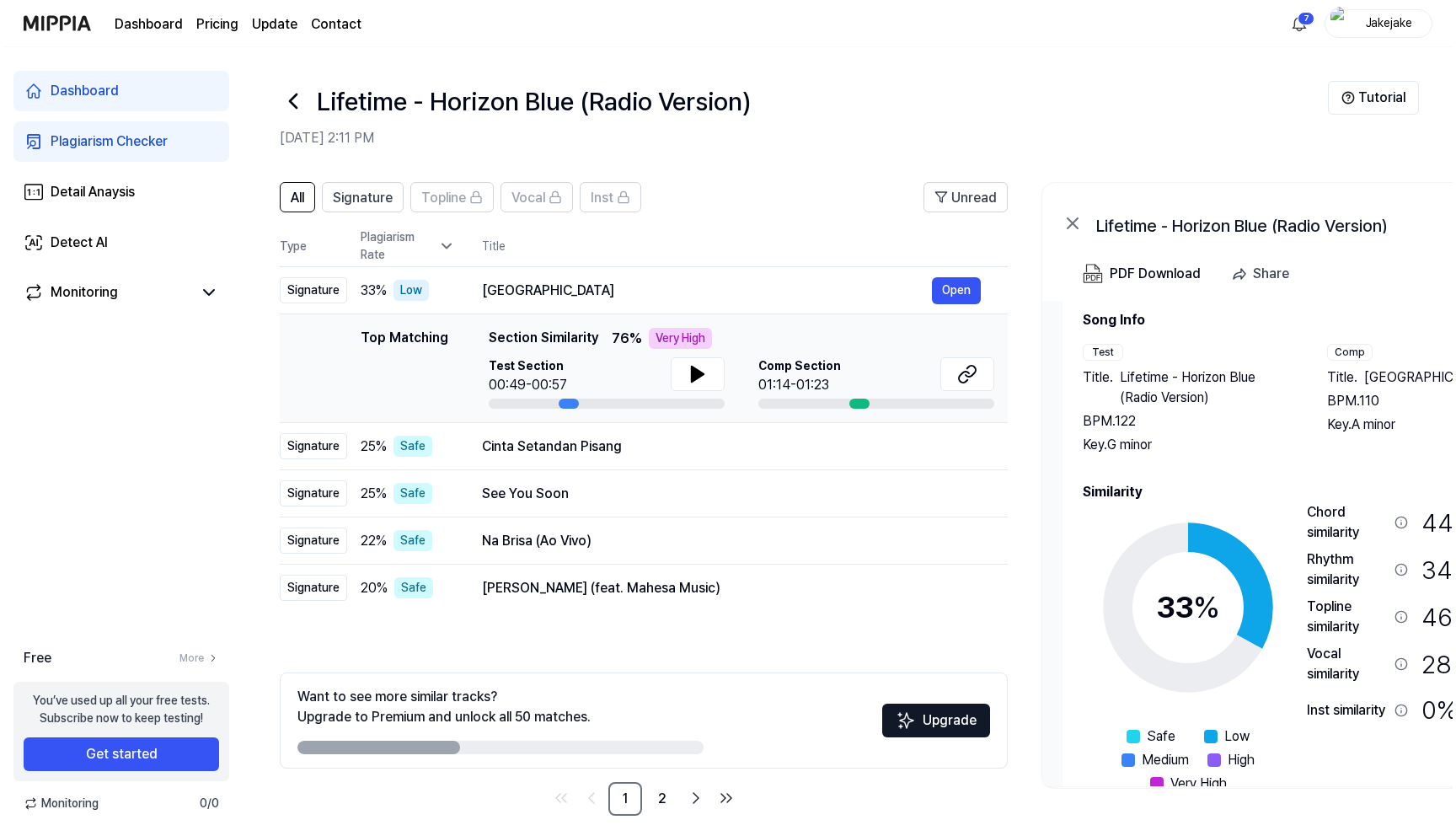
scroll to position [72, 0]
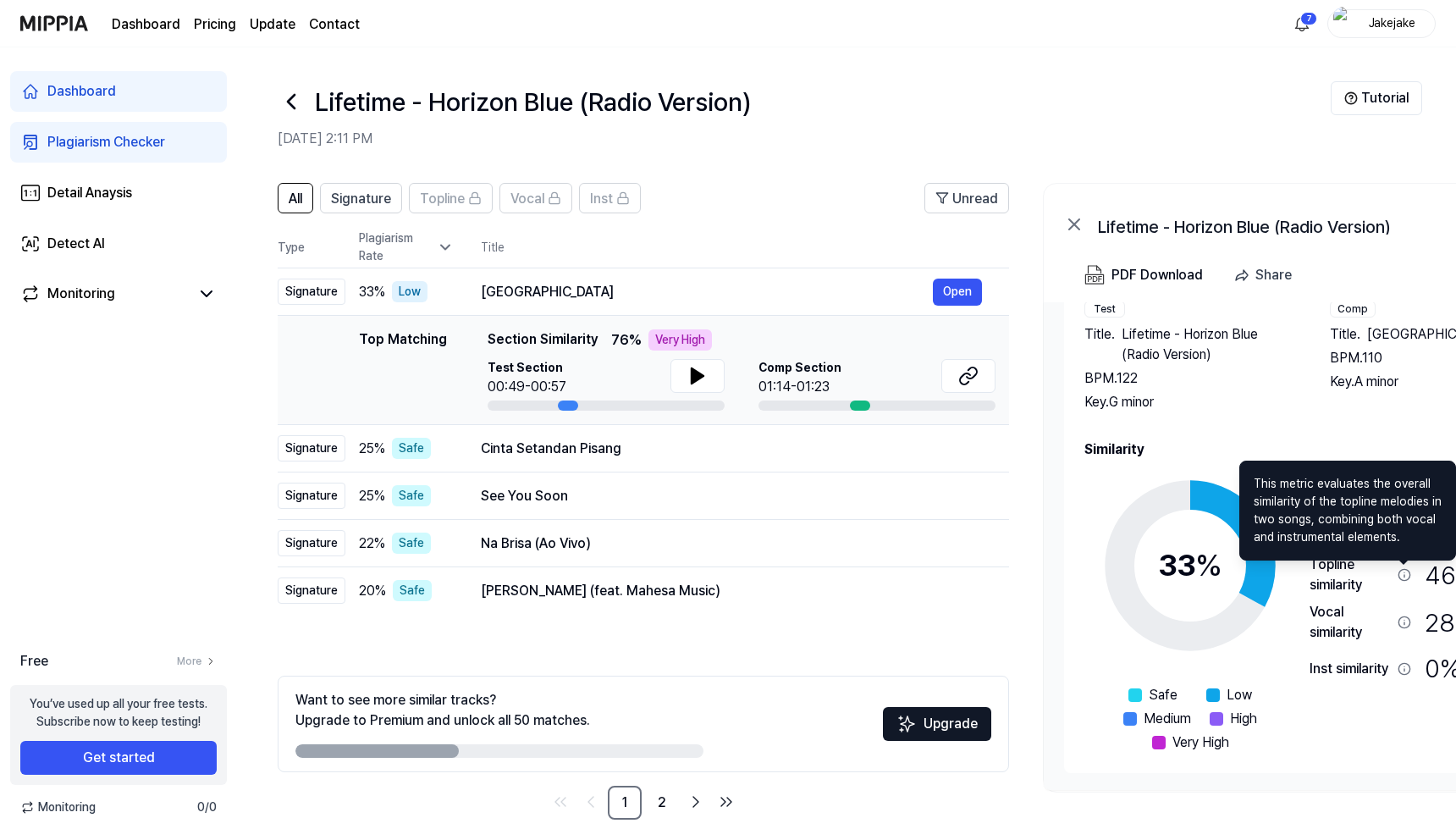
click at [1231, 575] on icon at bounding box center [1405, 575] width 14 height 14
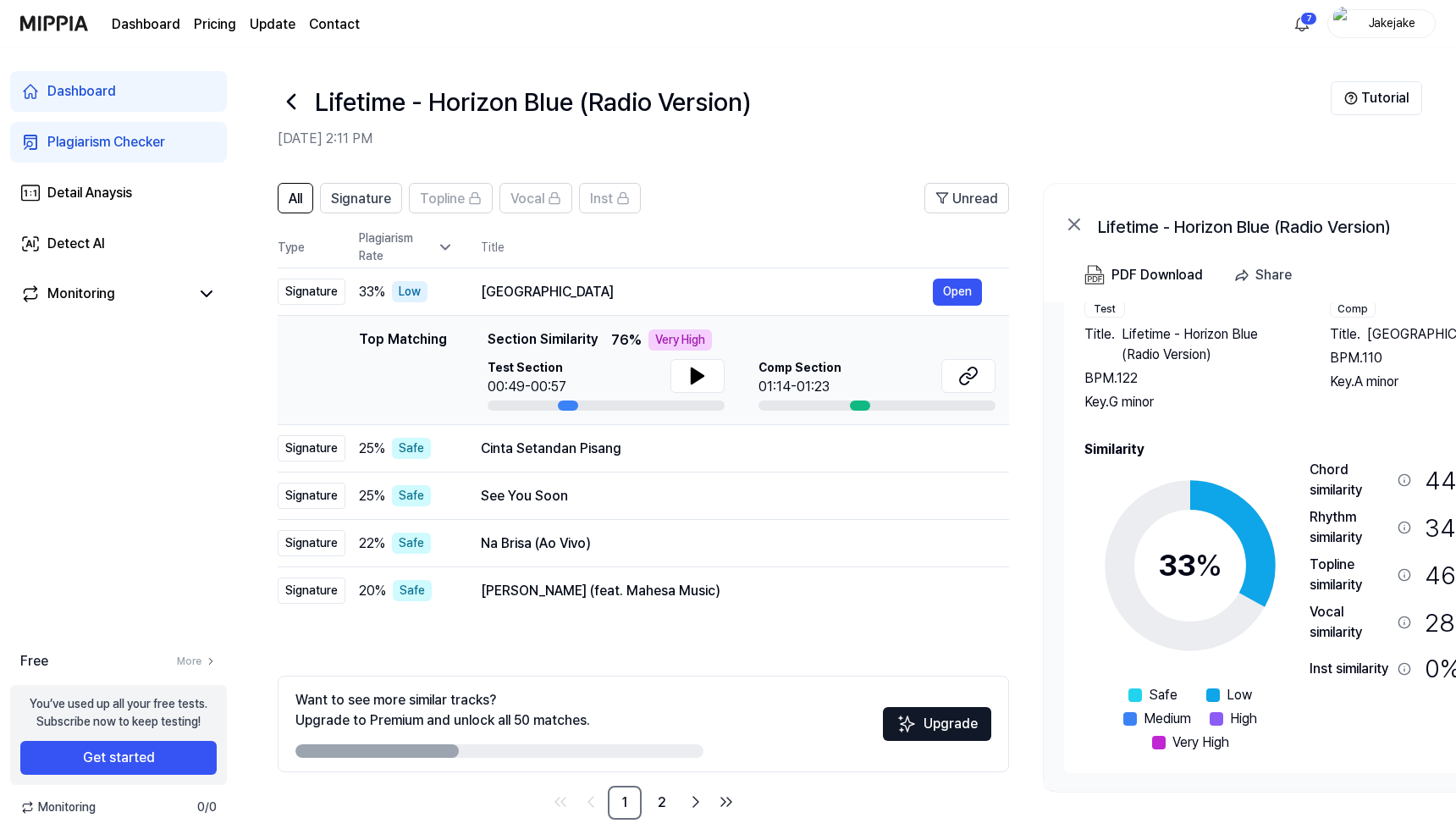
click at [1231, 575] on div "46 % Medium" at bounding box center [1483, 575] width 116 height 41
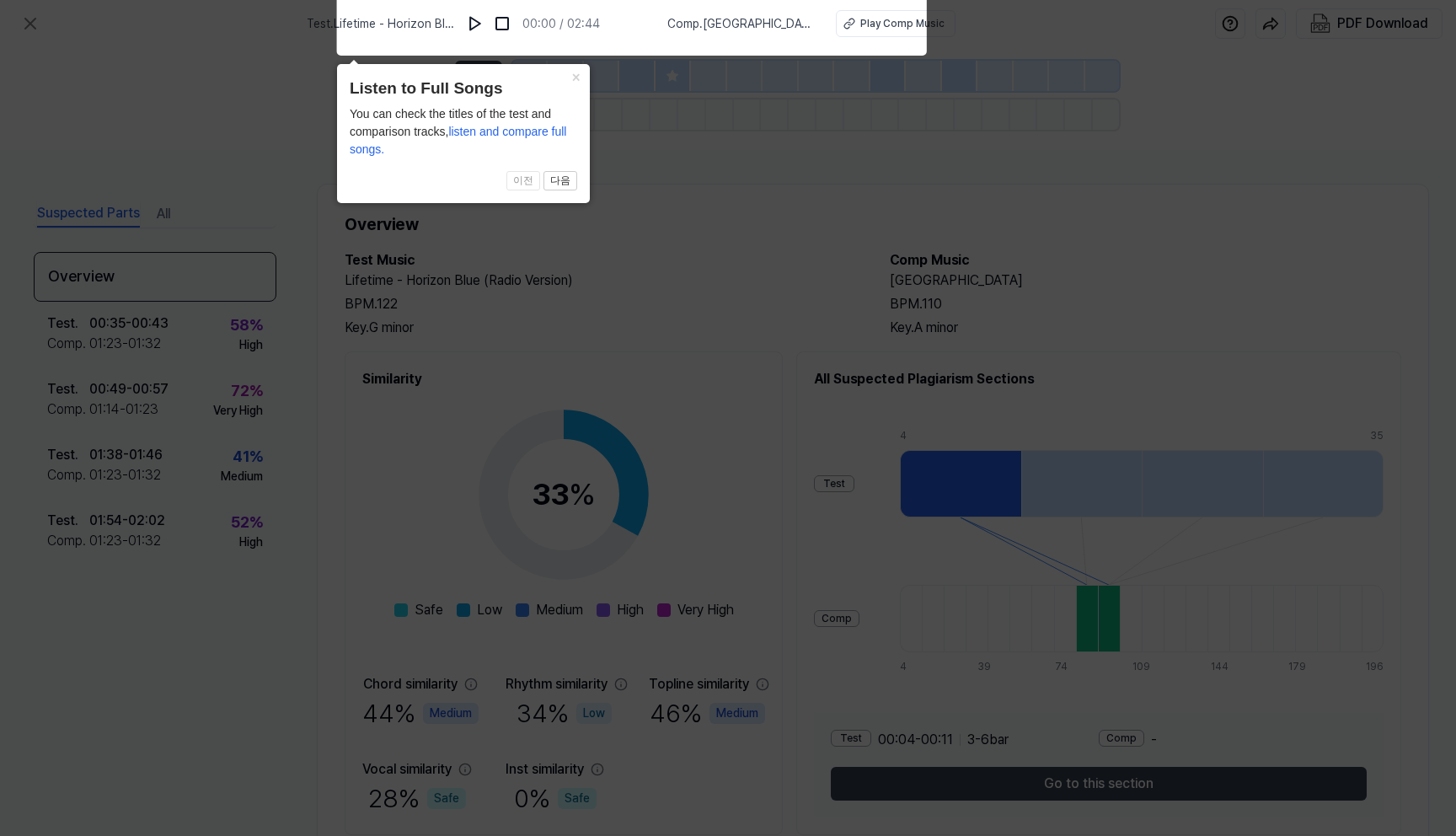
click at [766, 293] on icon at bounding box center [728, 413] width 1456 height 844
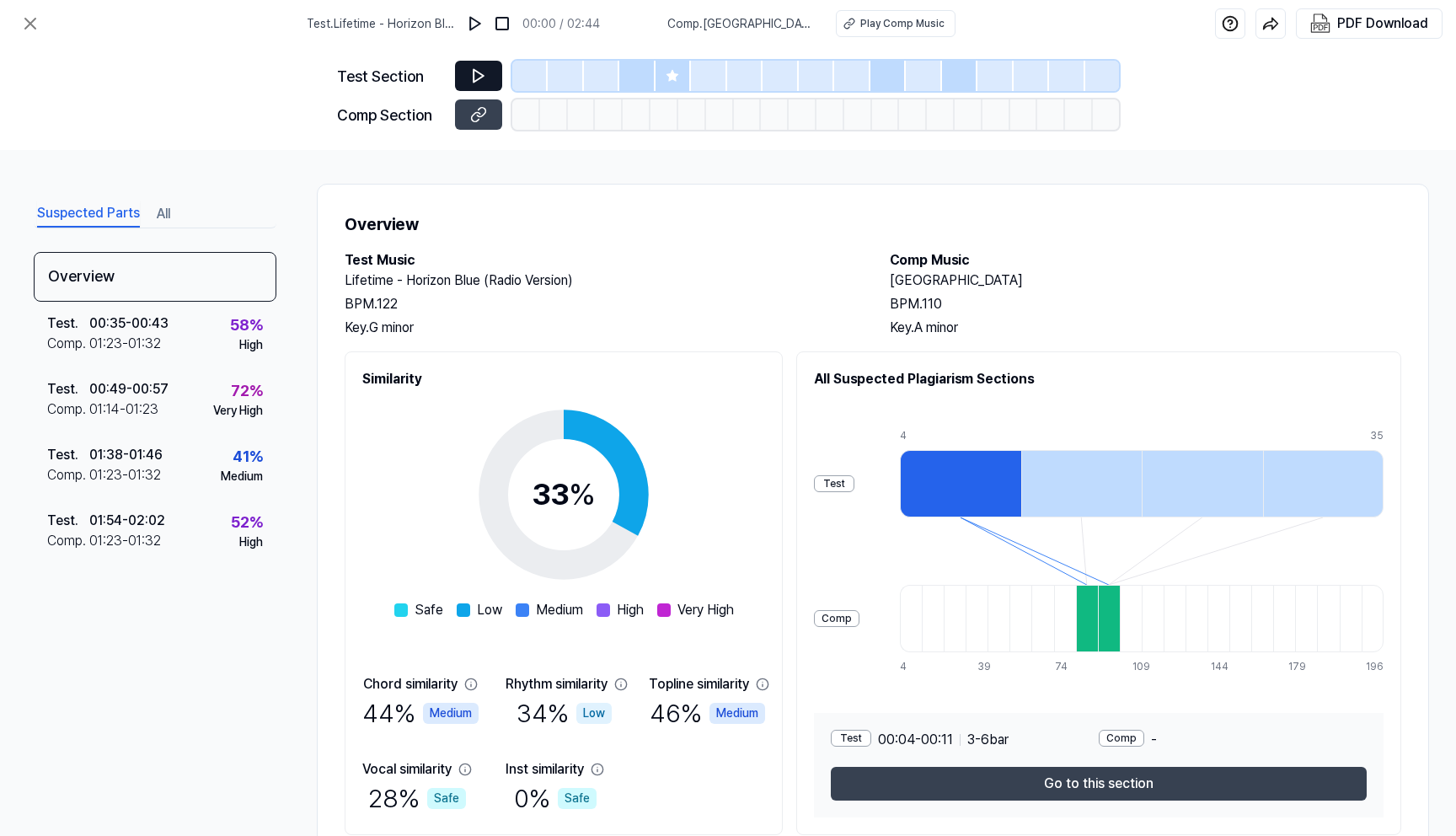
click at [474, 72] on icon at bounding box center [479, 76] width 10 height 13
click at [484, 67] on icon at bounding box center [478, 75] width 16 height 16
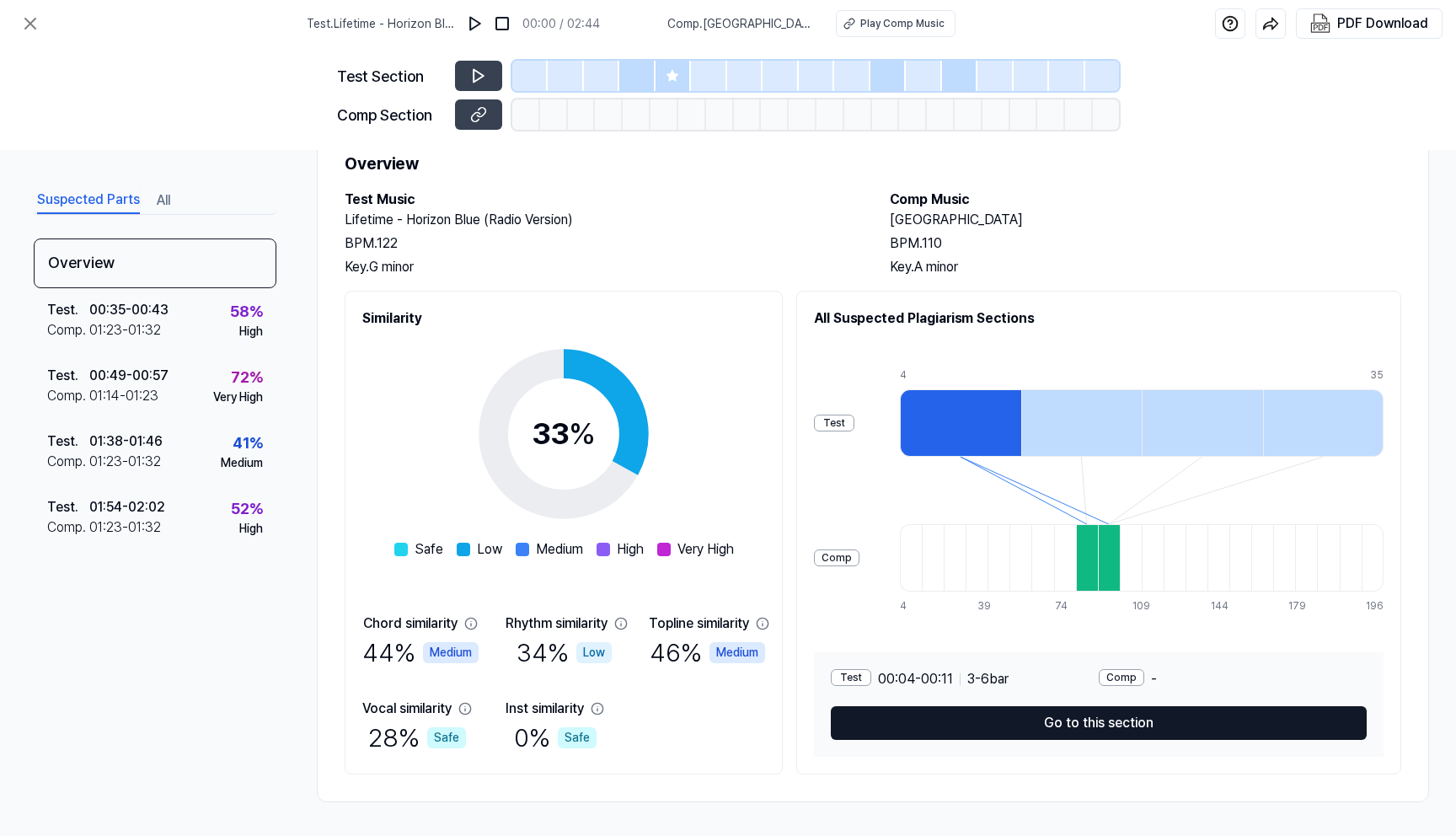
click at [1083, 720] on button "Go to this section" at bounding box center [1099, 722] width 536 height 34
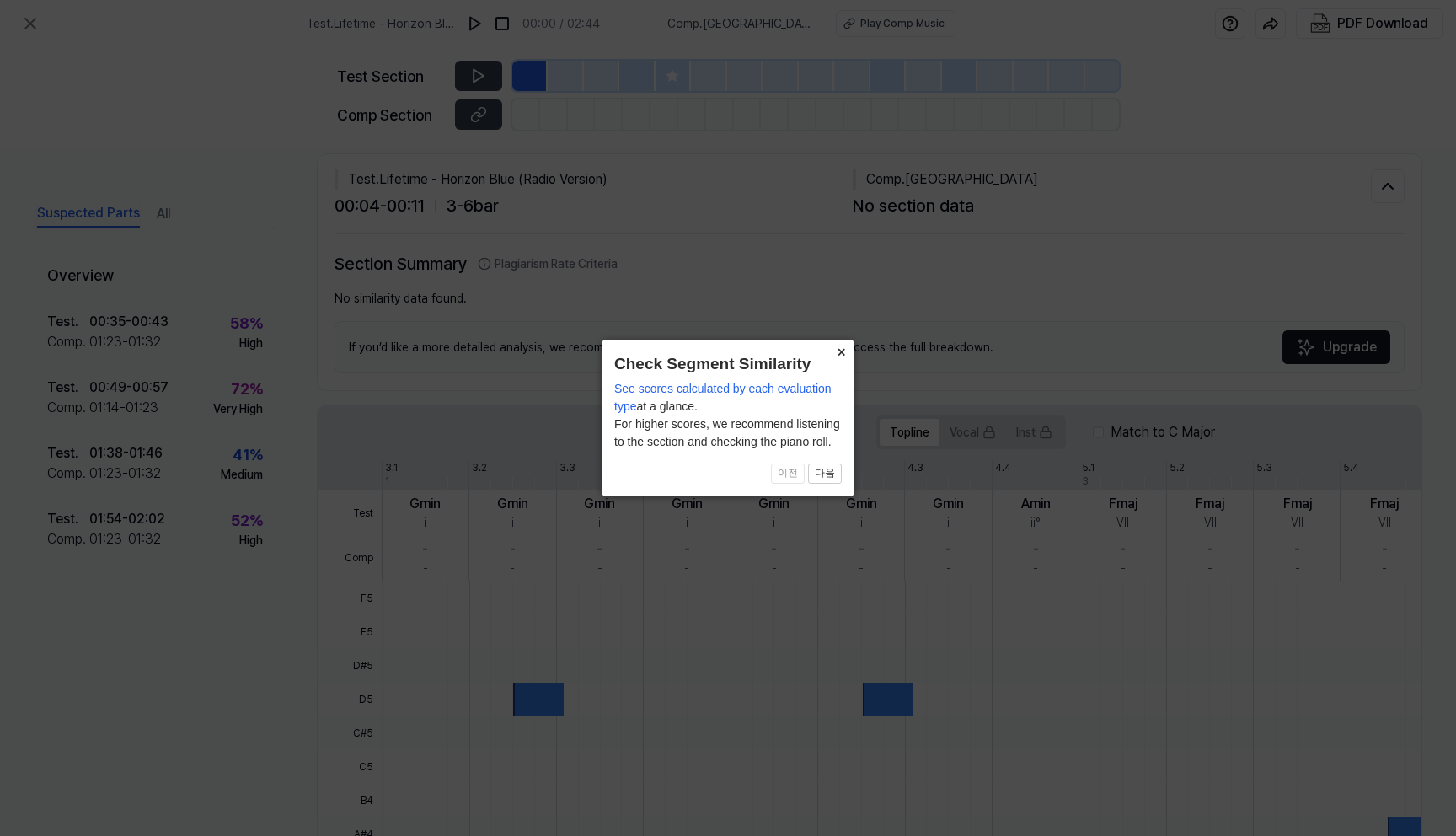
click at [841, 349] on button "×" at bounding box center [841, 351] width 27 height 23
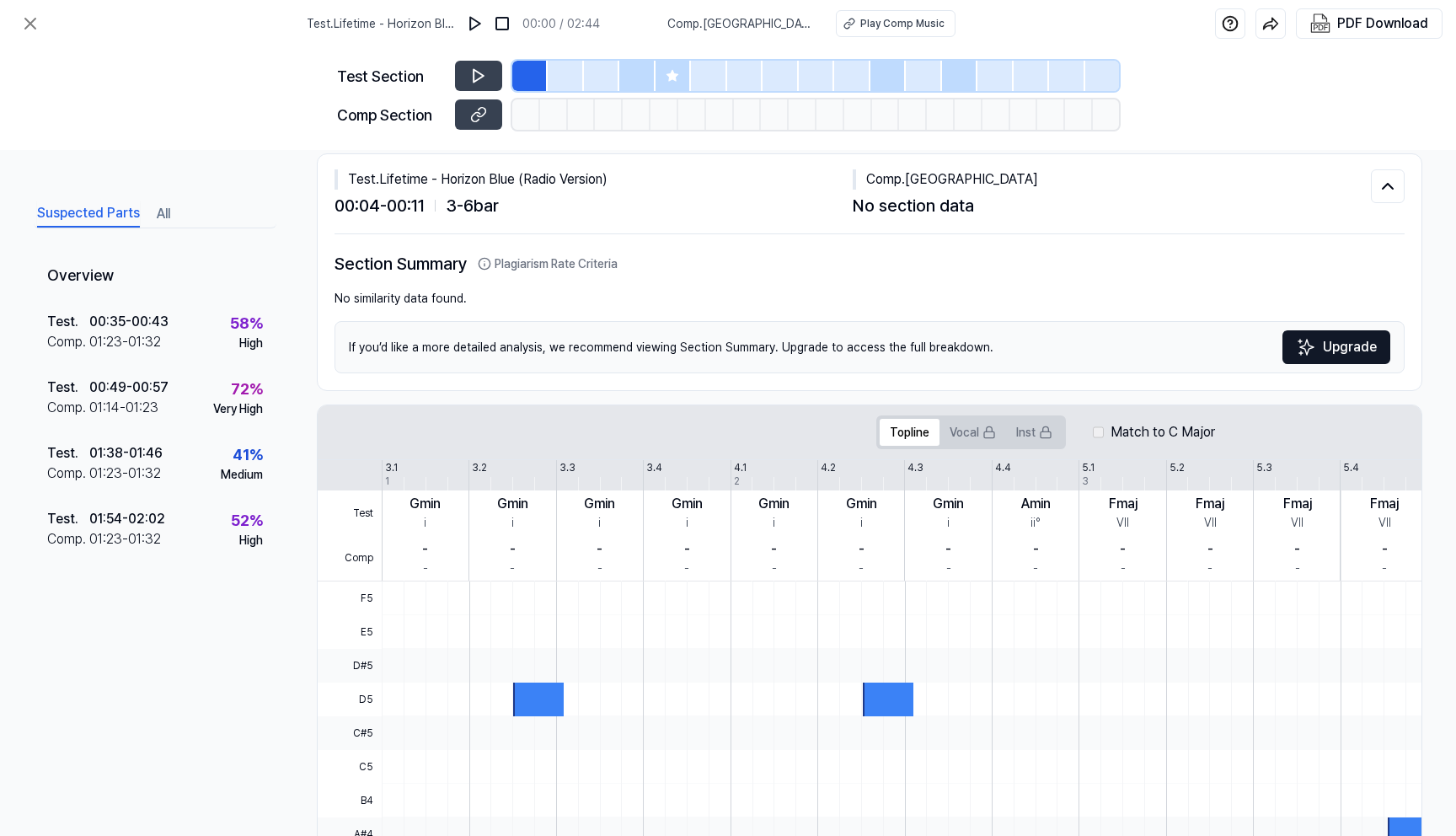
scroll to position [0, 0]
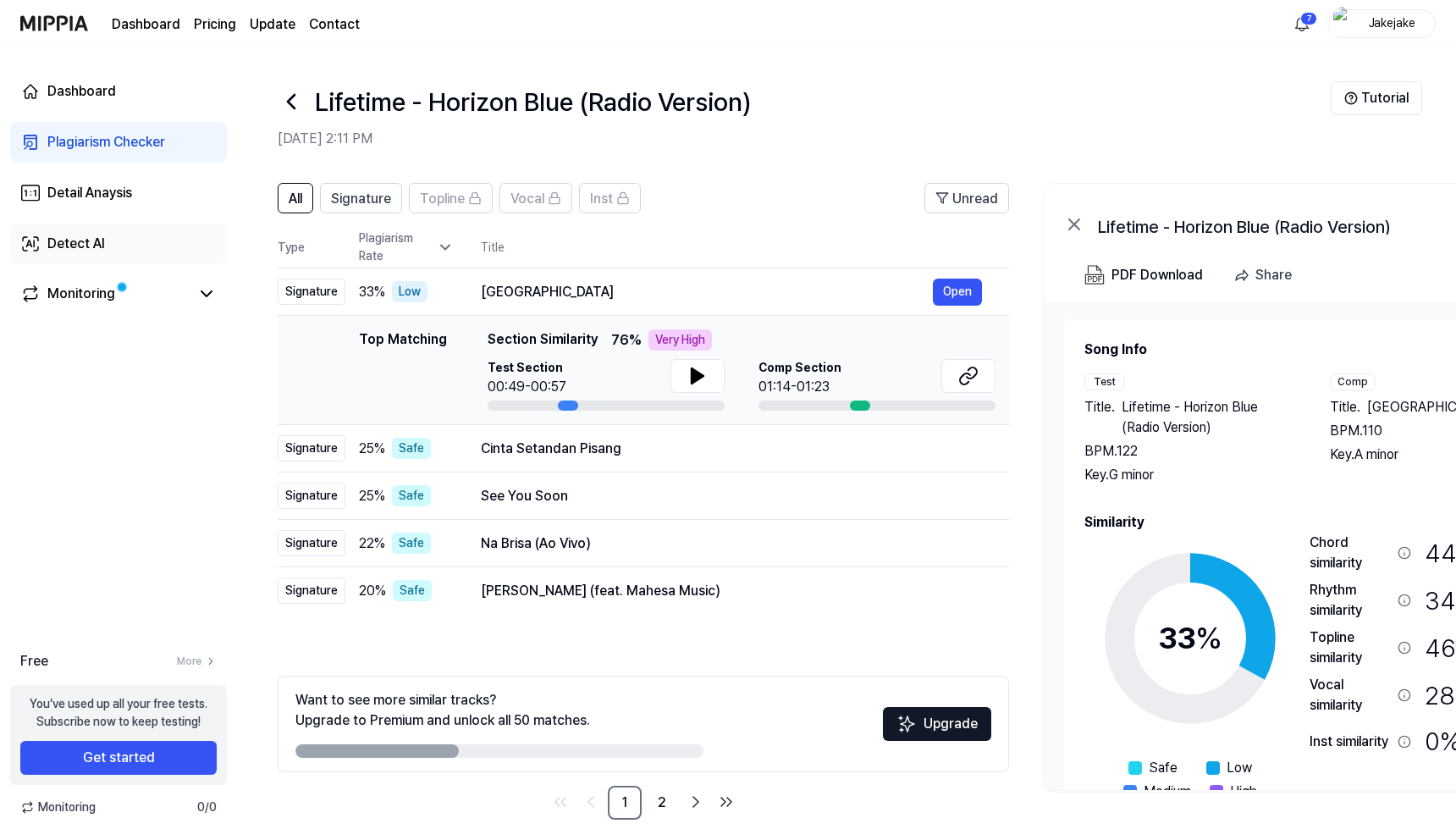
click at [78, 258] on link "Detect AI" at bounding box center [118, 244] width 217 height 41
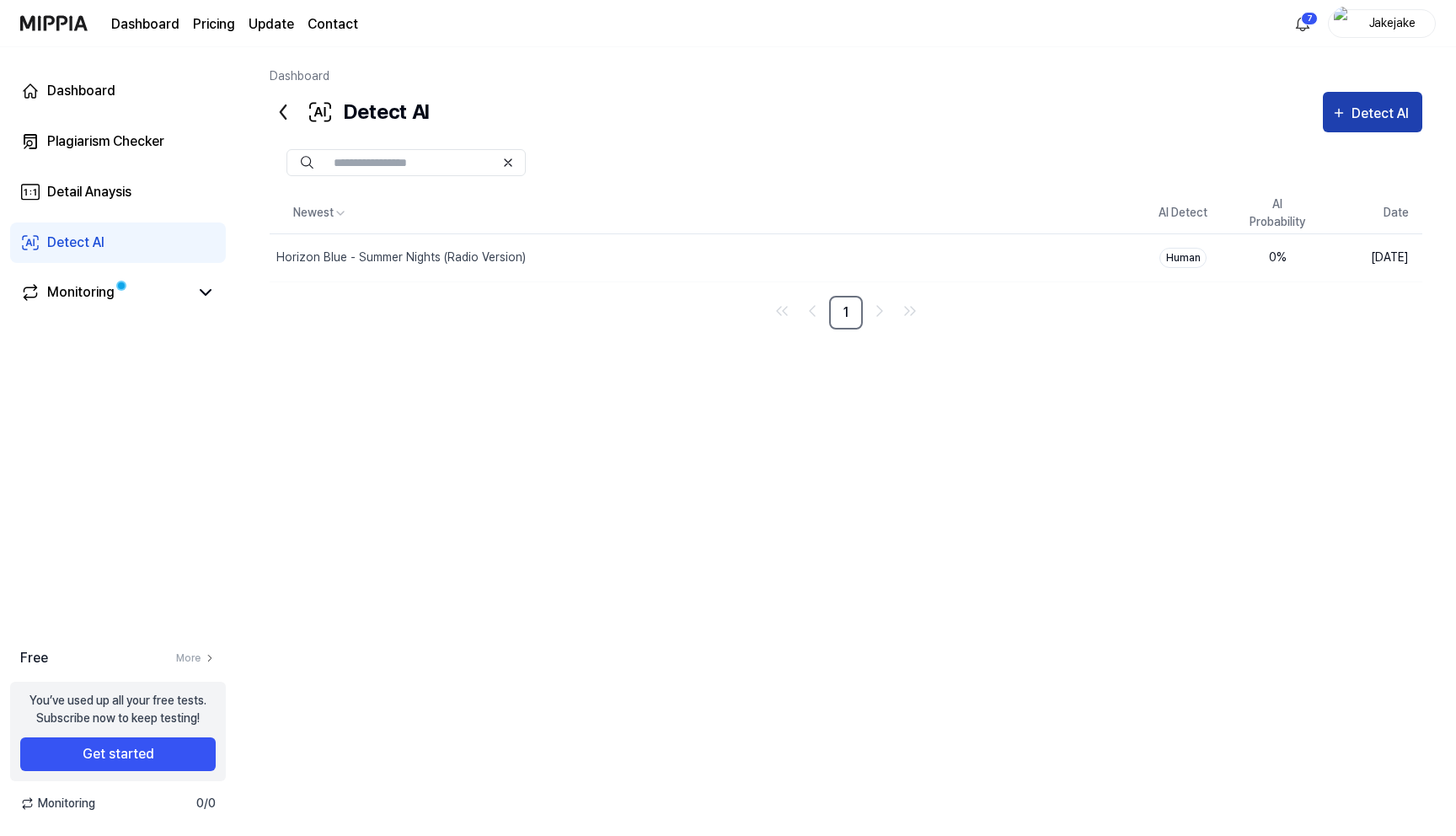
click at [1226, 118] on div "Detect AI" at bounding box center [1383, 114] width 63 height 22
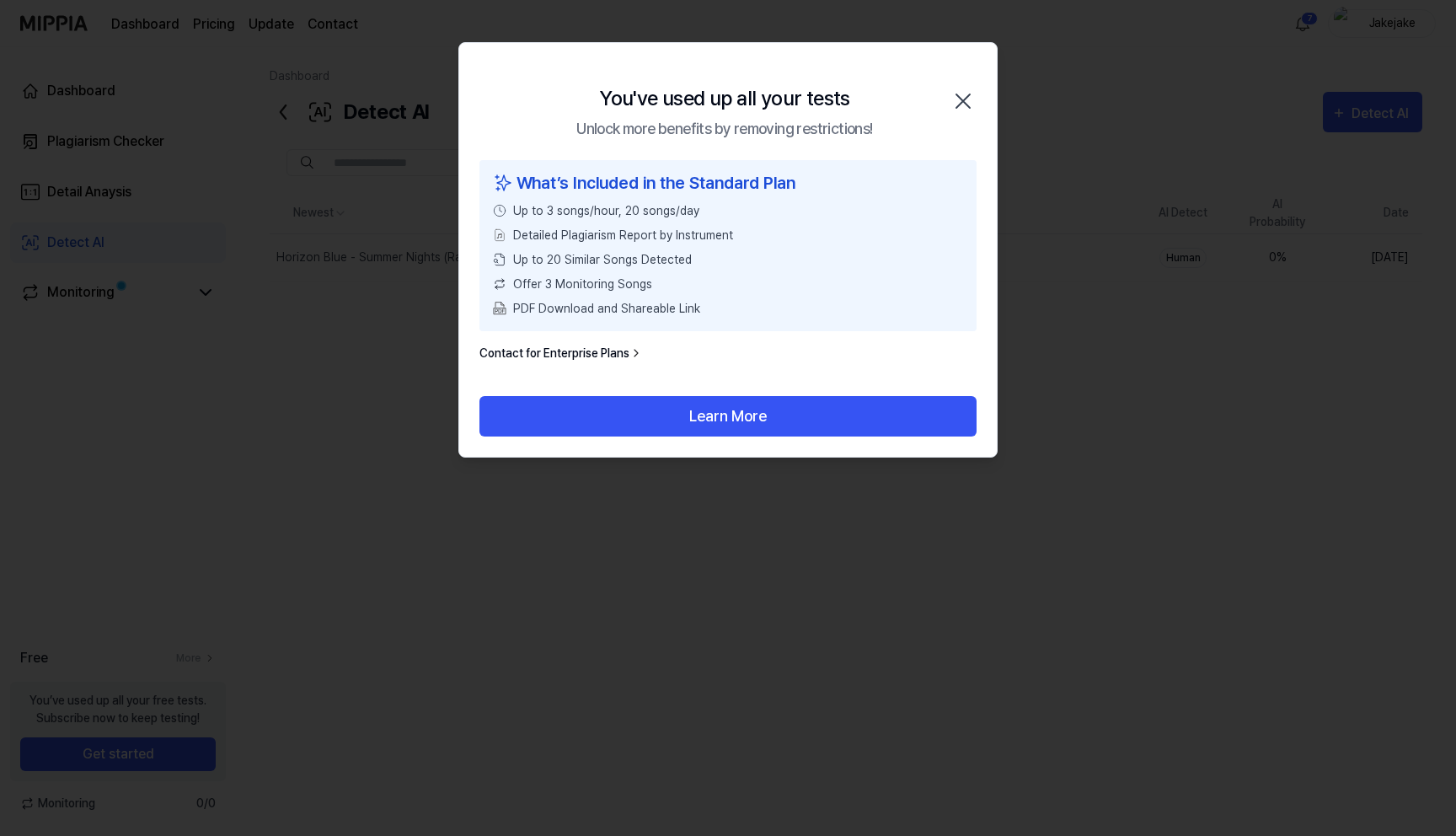
click at [966, 91] on icon "button" at bounding box center [964, 101] width 27 height 27
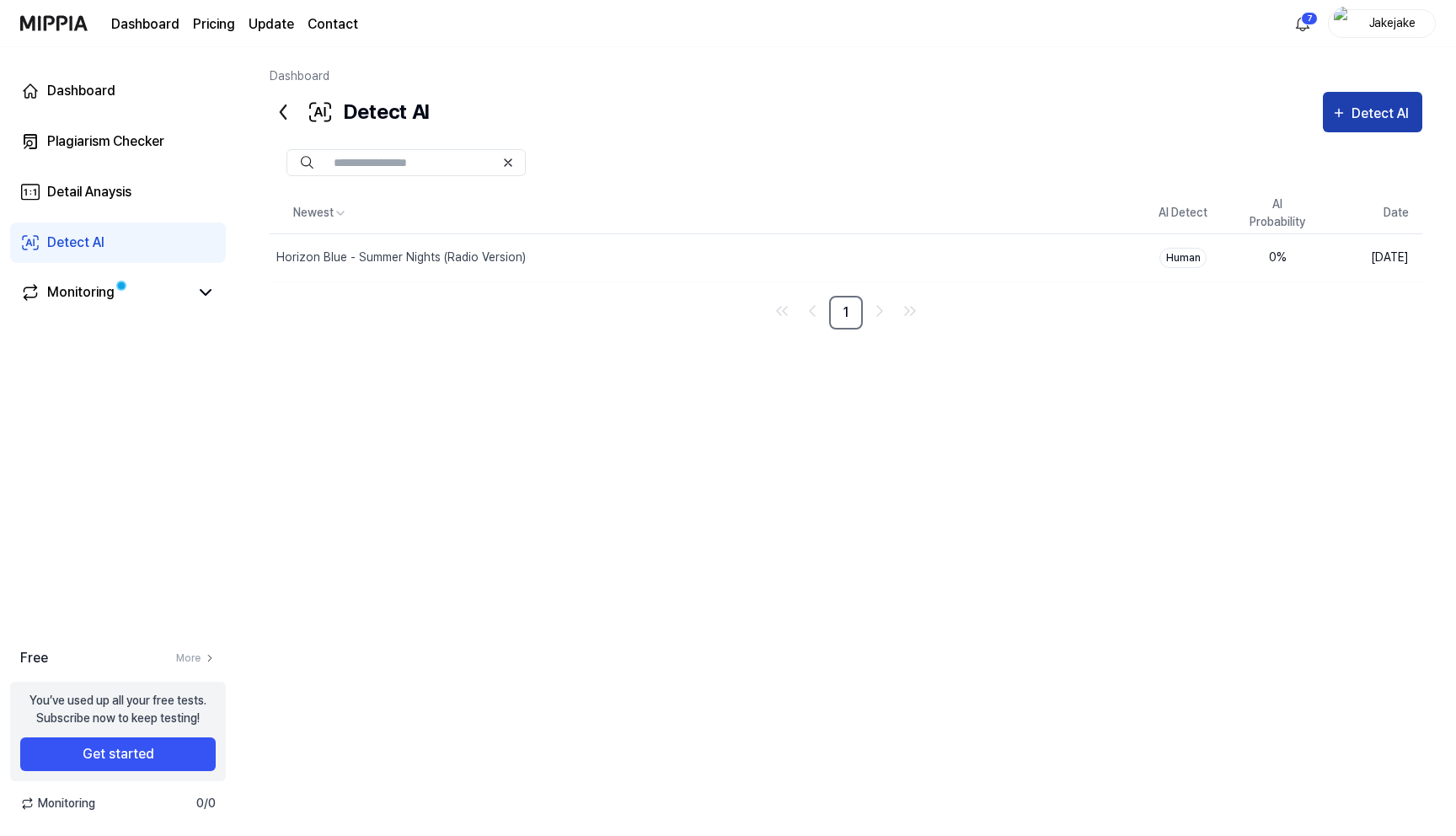
click at [1226, 109] on div "Detect AI" at bounding box center [1383, 114] width 63 height 22
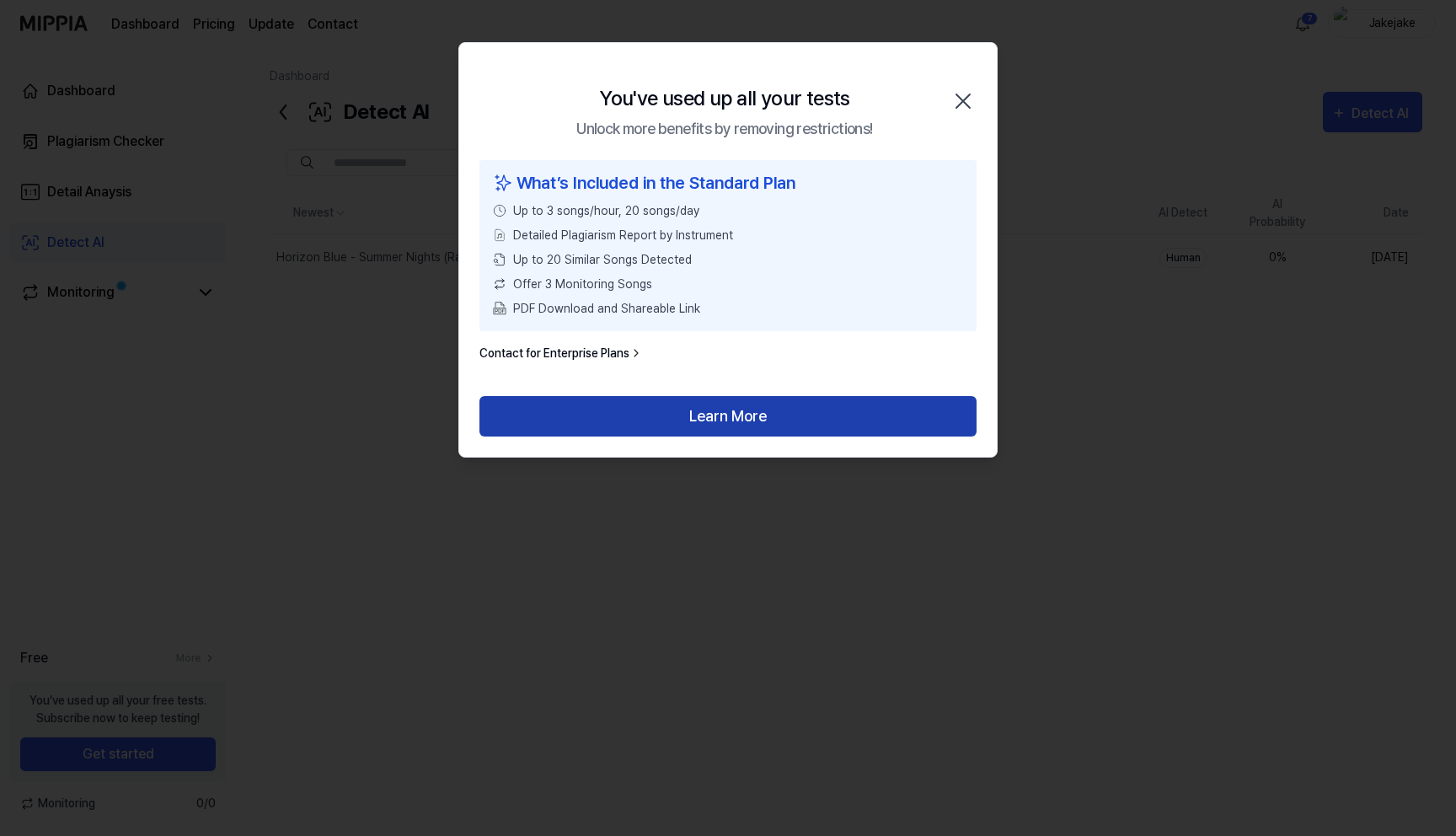
click at [713, 419] on button "Learn More" at bounding box center [728, 416] width 497 height 40
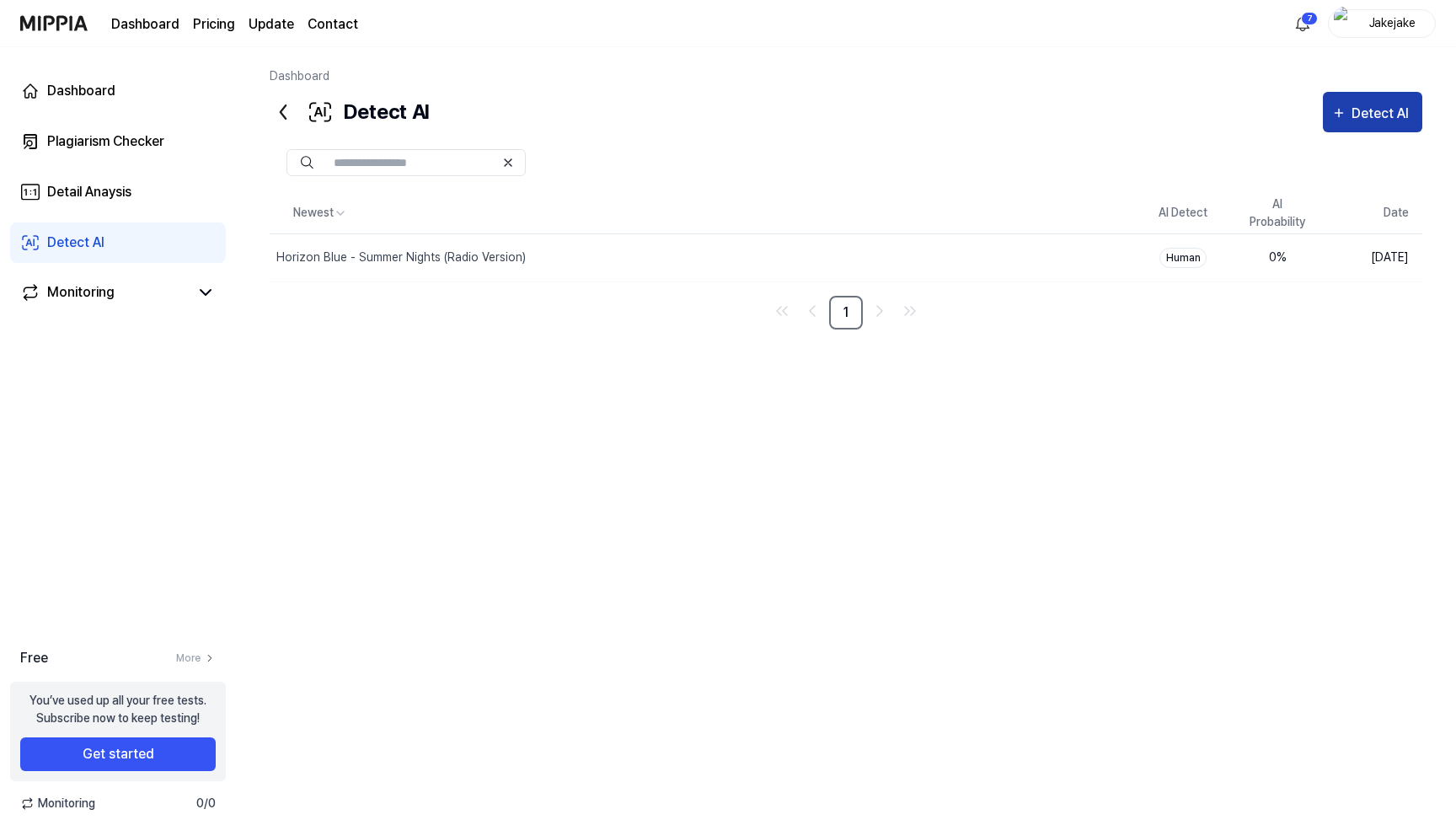
click at [1376, 119] on div "Detect AI" at bounding box center [1383, 114] width 63 height 22
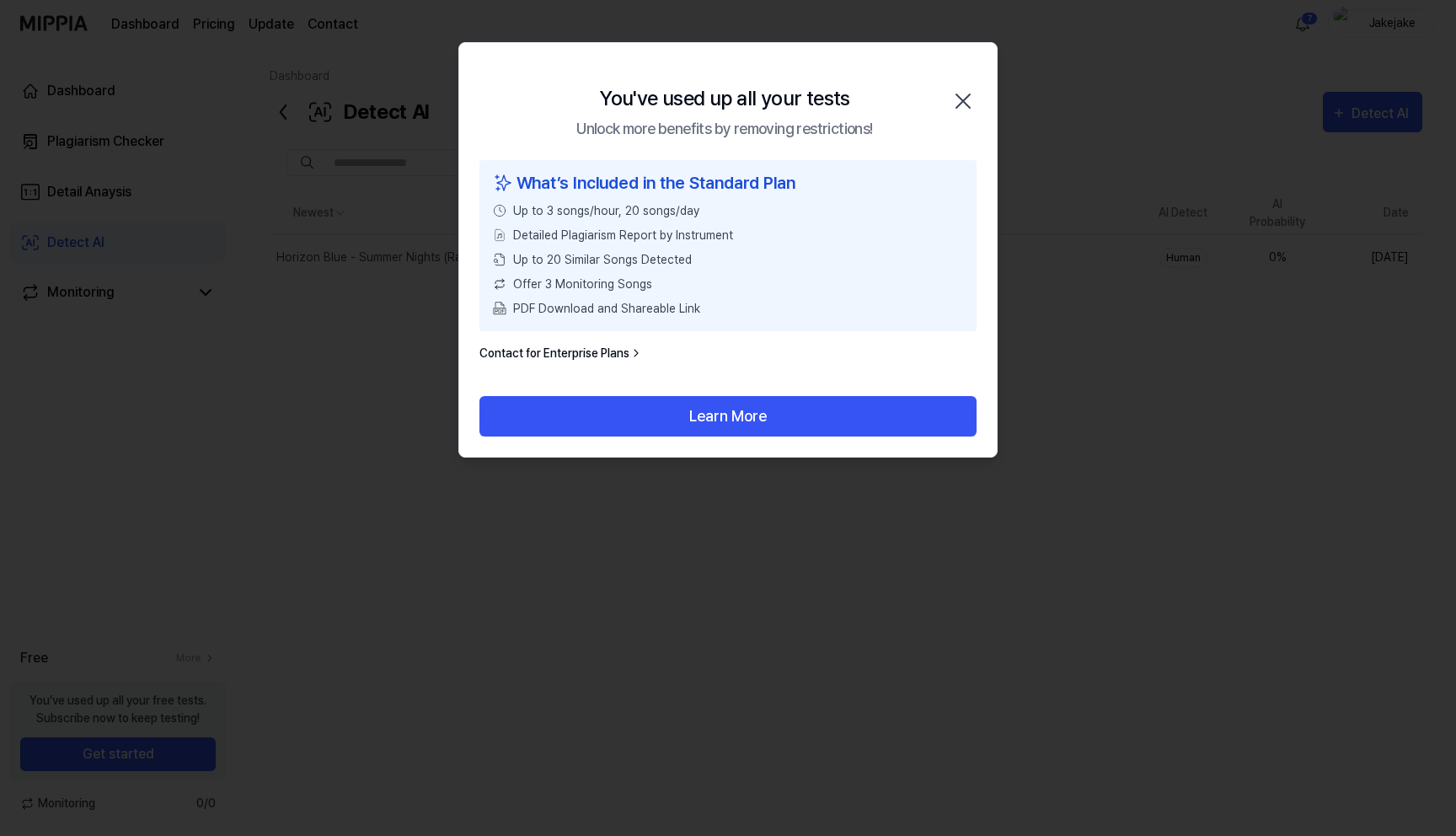
click at [958, 97] on icon "button" at bounding box center [964, 101] width 27 height 27
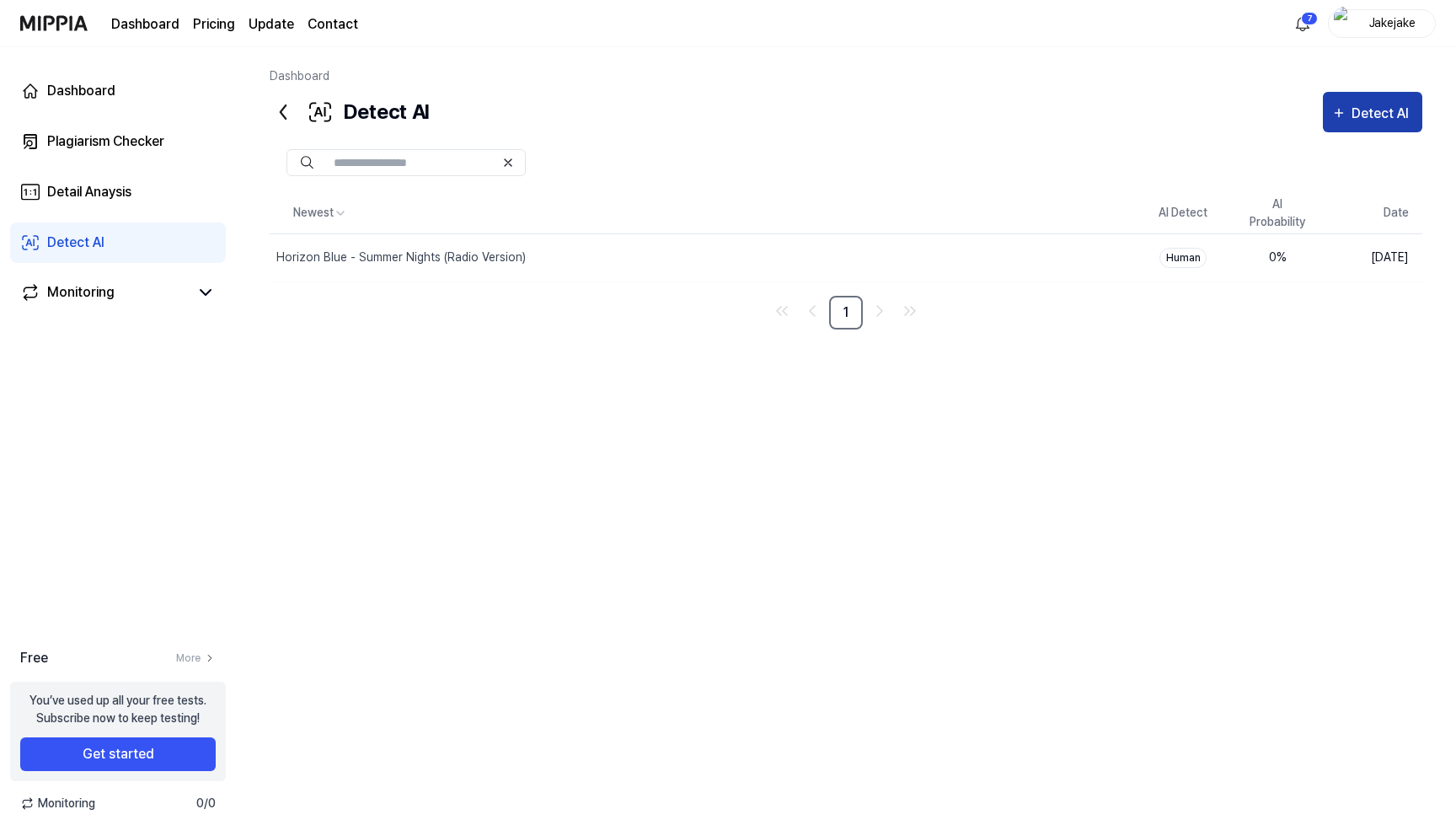
click at [1363, 108] on div "Detect AI" at bounding box center [1383, 114] width 63 height 22
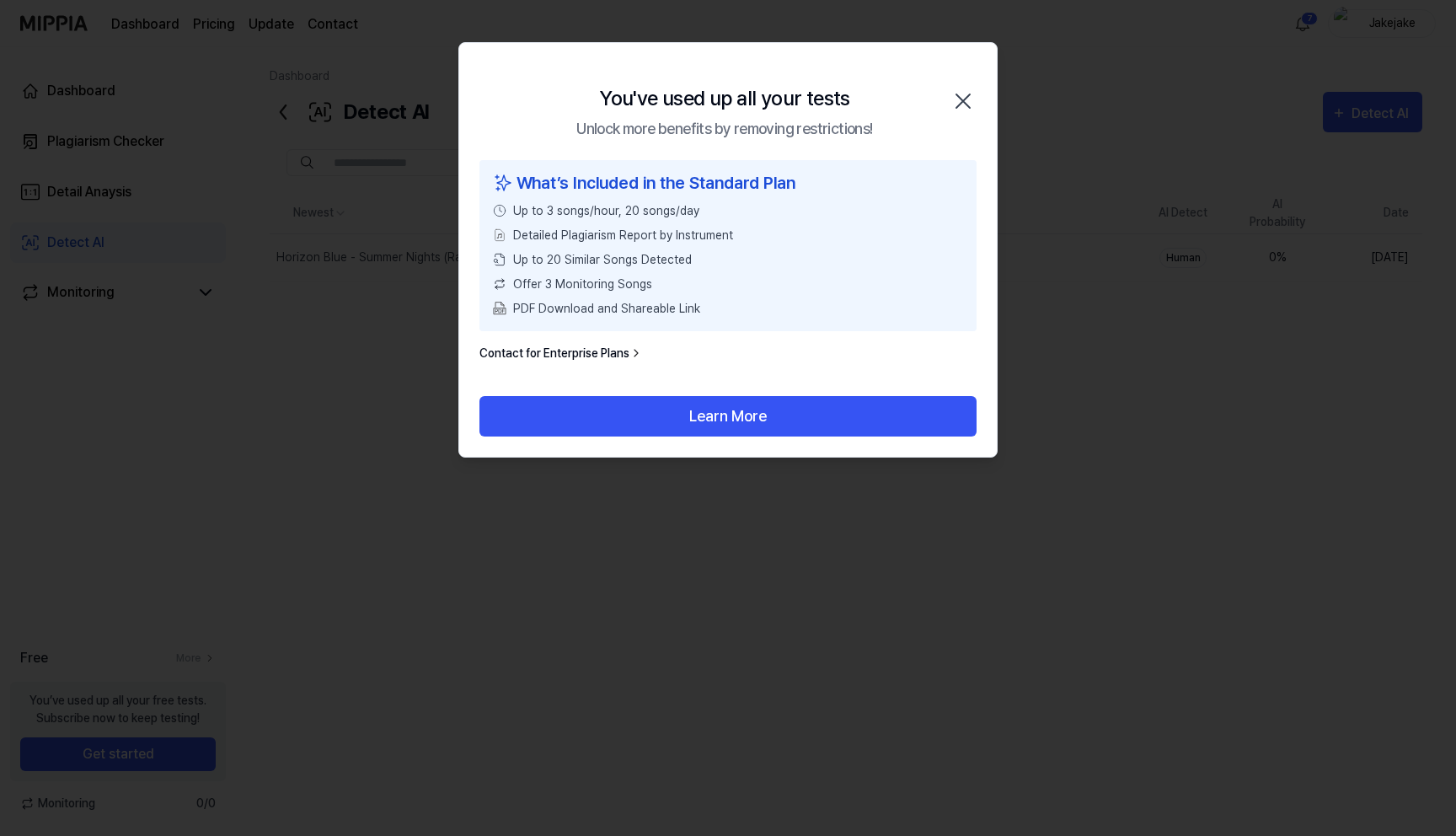
click at [971, 86] on div "You've used up all your tests Unlock more benefits by removing restrictions! Cl…" at bounding box center [728, 102] width 538 height 118
click at [958, 92] on icon "button" at bounding box center [964, 101] width 27 height 27
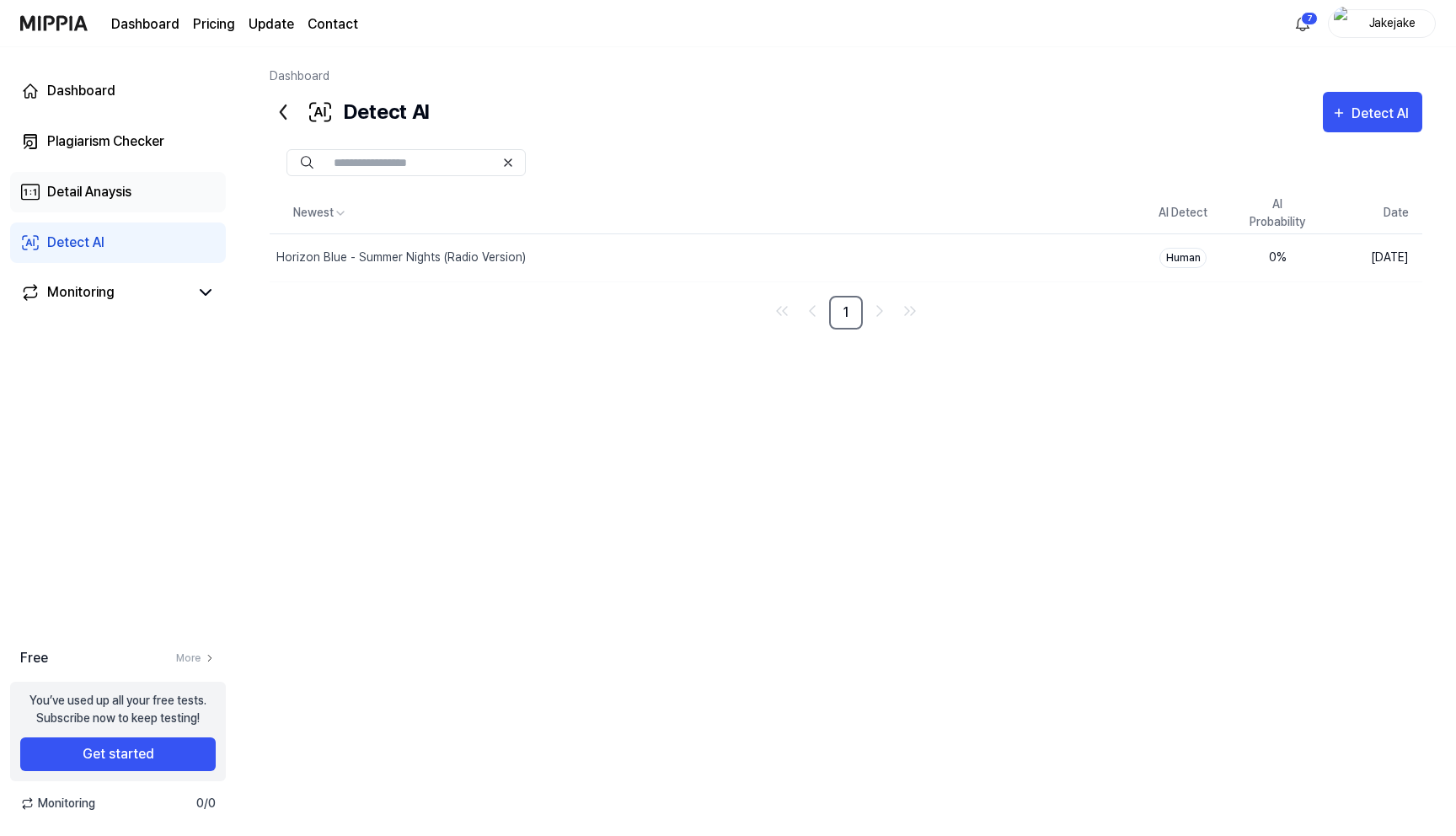
click at [108, 194] on div "Detail Anaysis" at bounding box center [89, 192] width 84 height 20
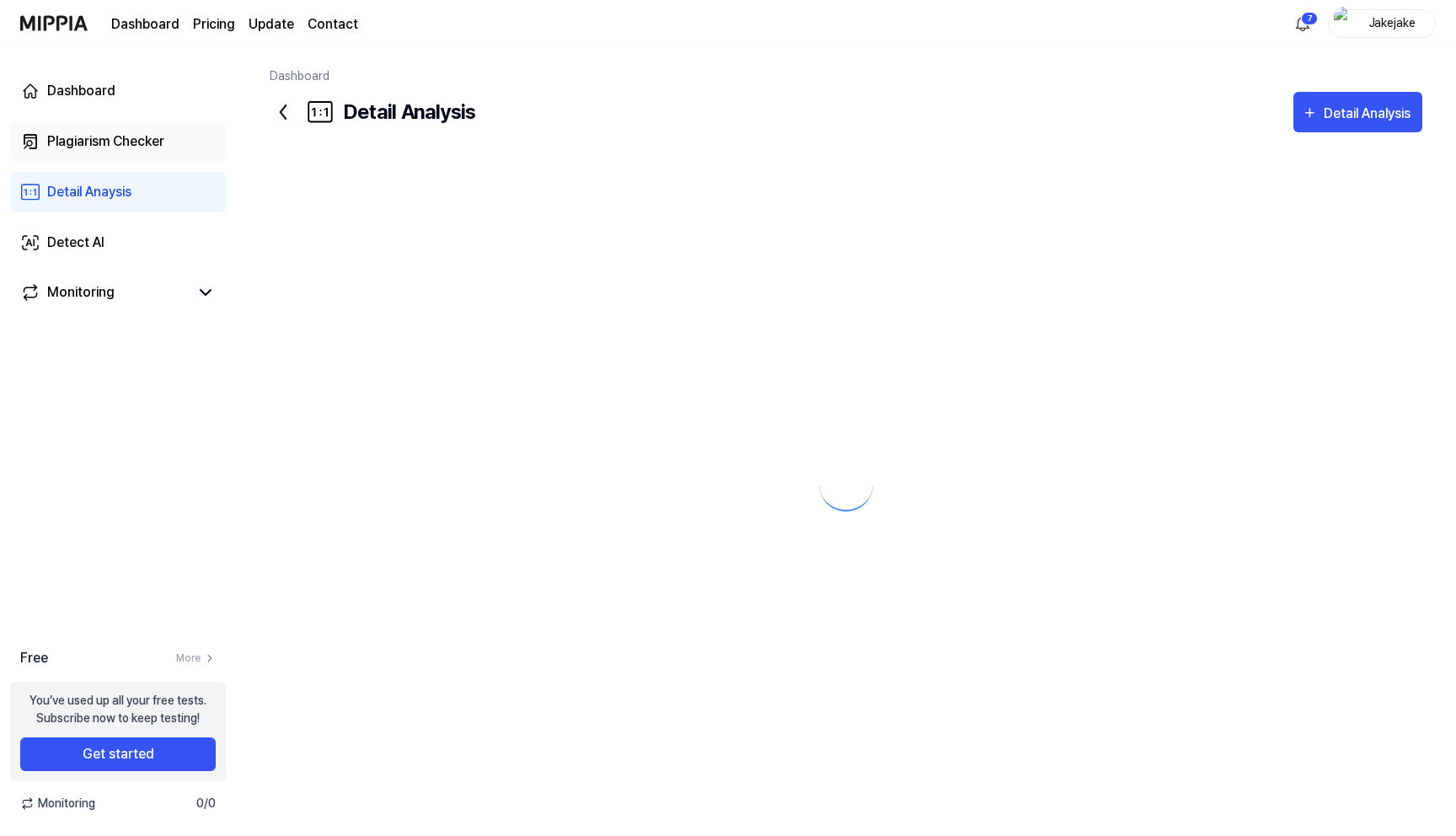
click at [143, 130] on link "Plagiarism Checker" at bounding box center [118, 142] width 216 height 40
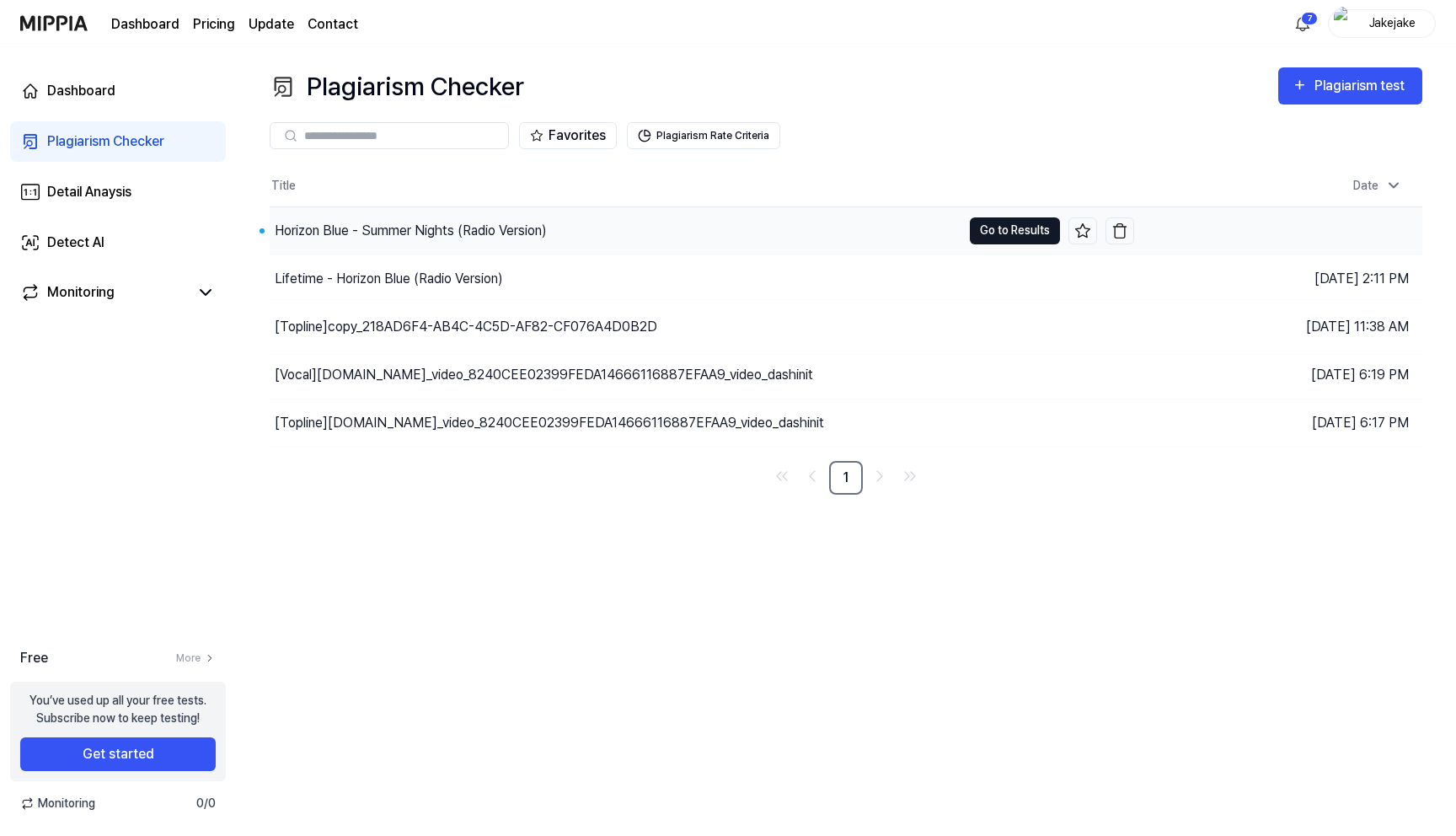
click at [1004, 225] on button "Go to Results" at bounding box center [1016, 231] width 91 height 27
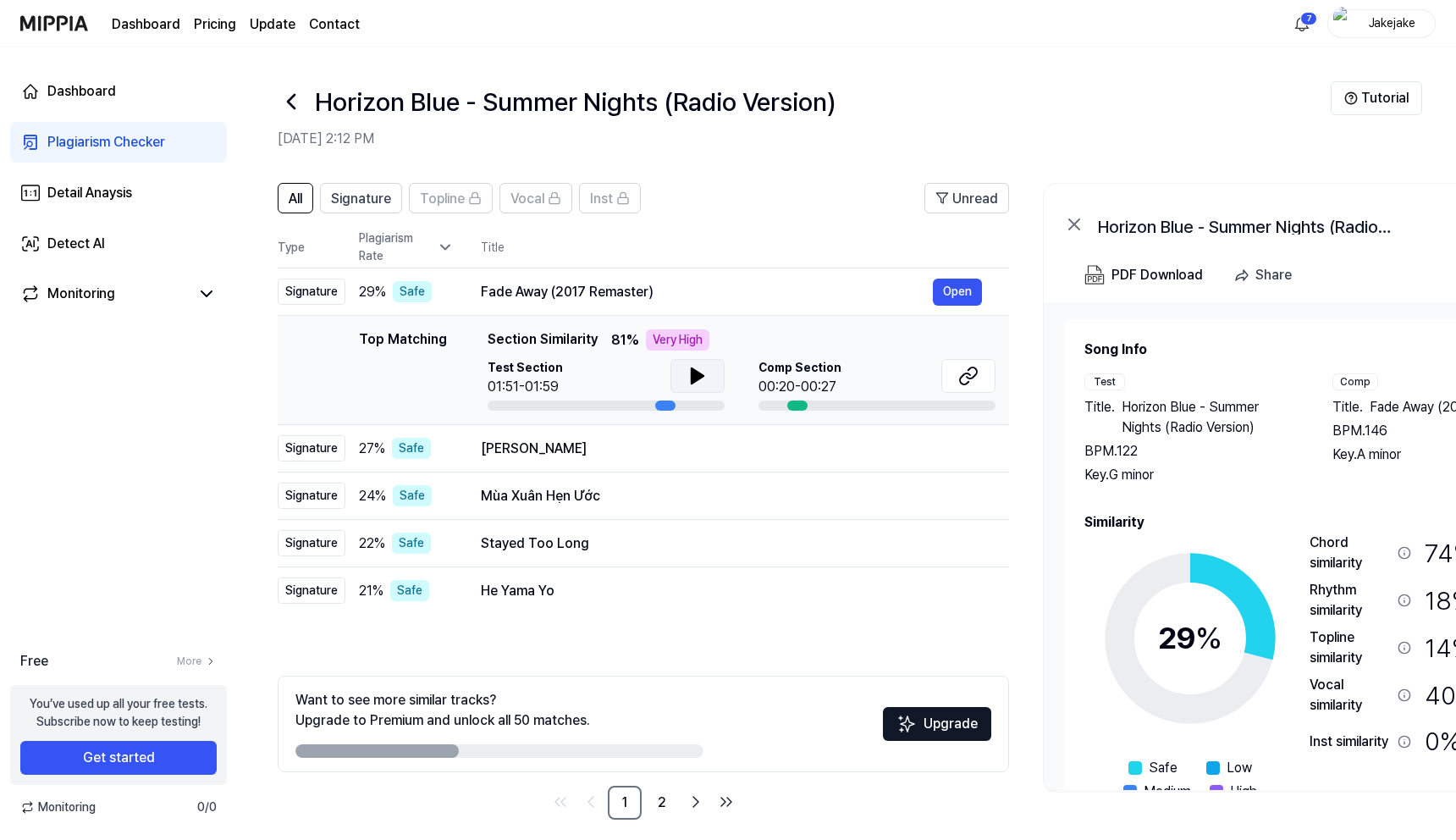
click at [700, 379] on icon at bounding box center [697, 375] width 20 height 20
click at [688, 362] on button at bounding box center [698, 375] width 54 height 34
click at [959, 366] on icon at bounding box center [968, 375] width 20 height 20
click at [695, 368] on icon at bounding box center [697, 375] width 20 height 20
